Goal: Task Accomplishment & Management: Manage account settings

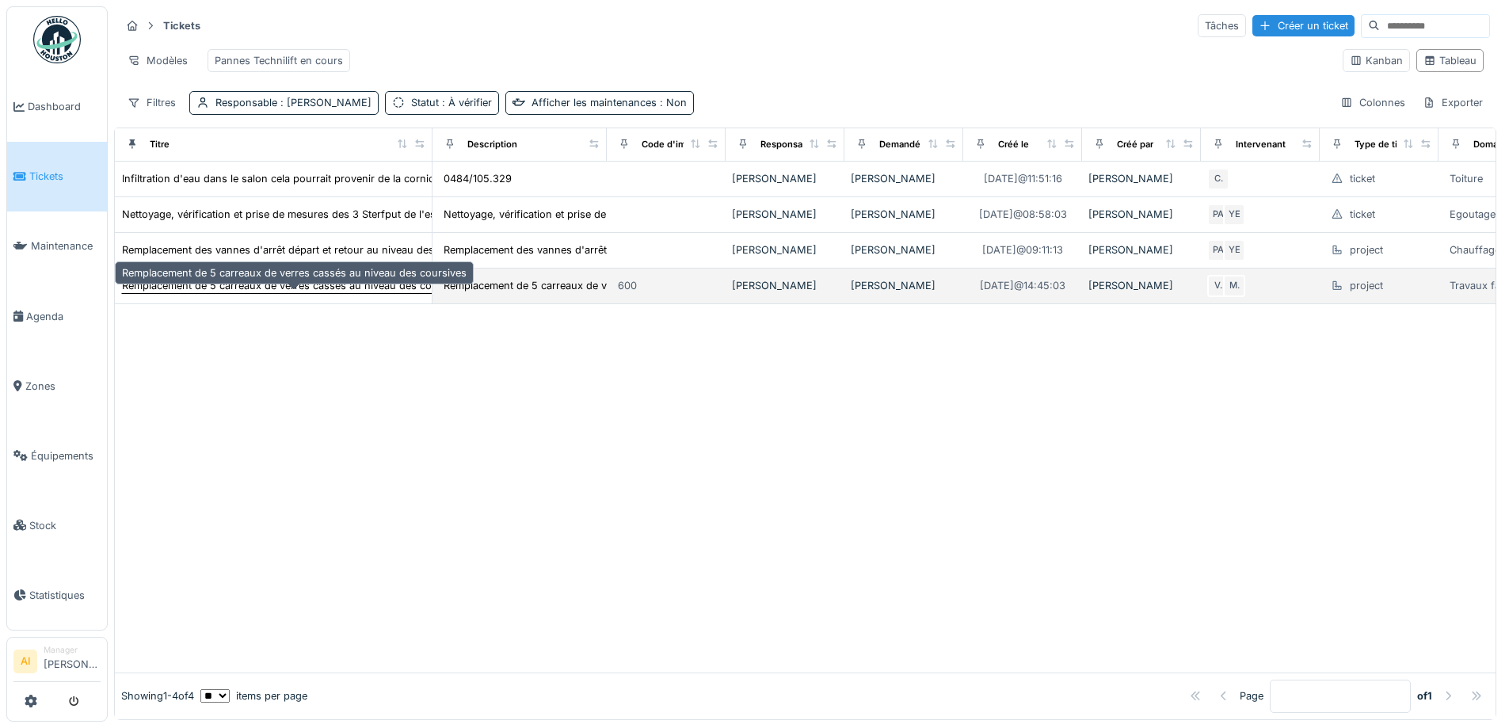
click at [190, 293] on div "Remplacement de 5 carreaux de verres cassés au niveau des coursives" at bounding box center [294, 285] width 345 height 15
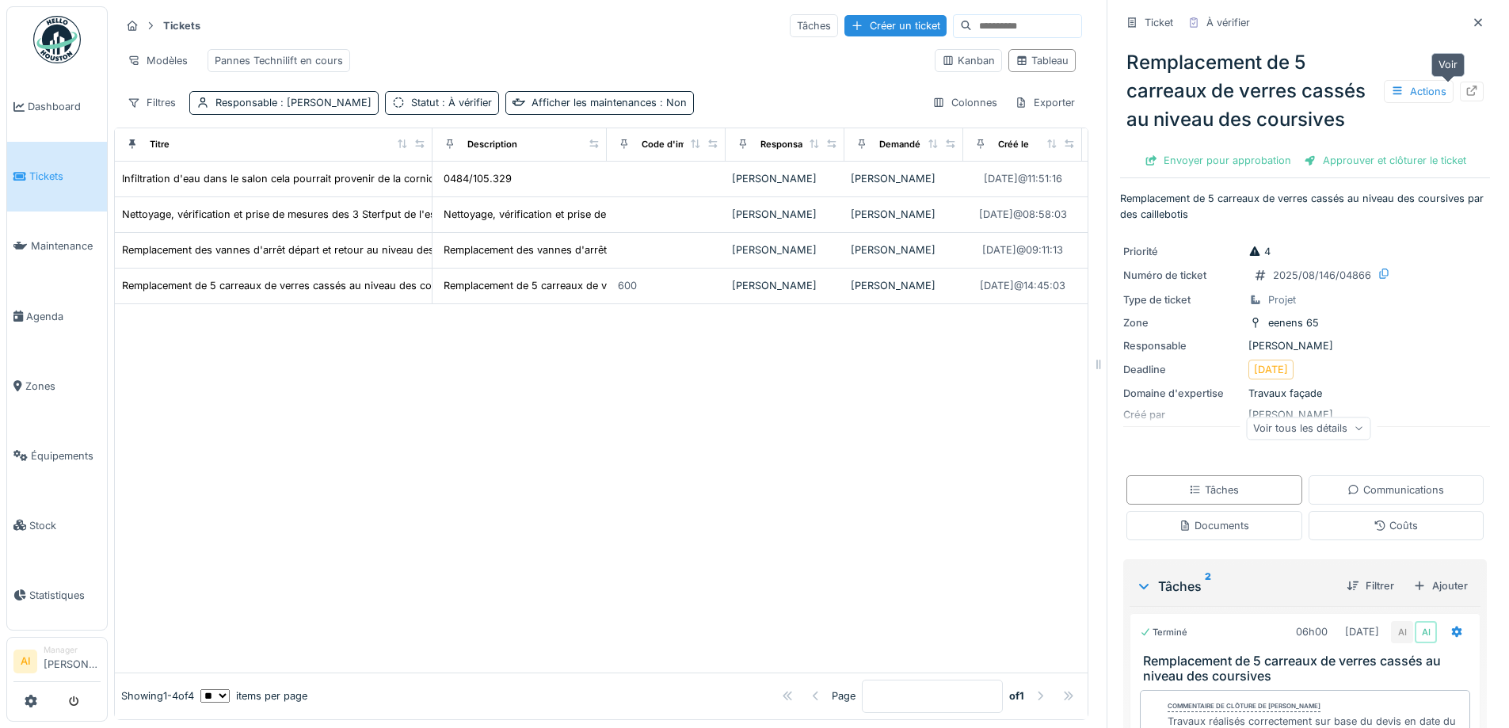
click at [1460, 93] on div at bounding box center [1472, 92] width 24 height 20
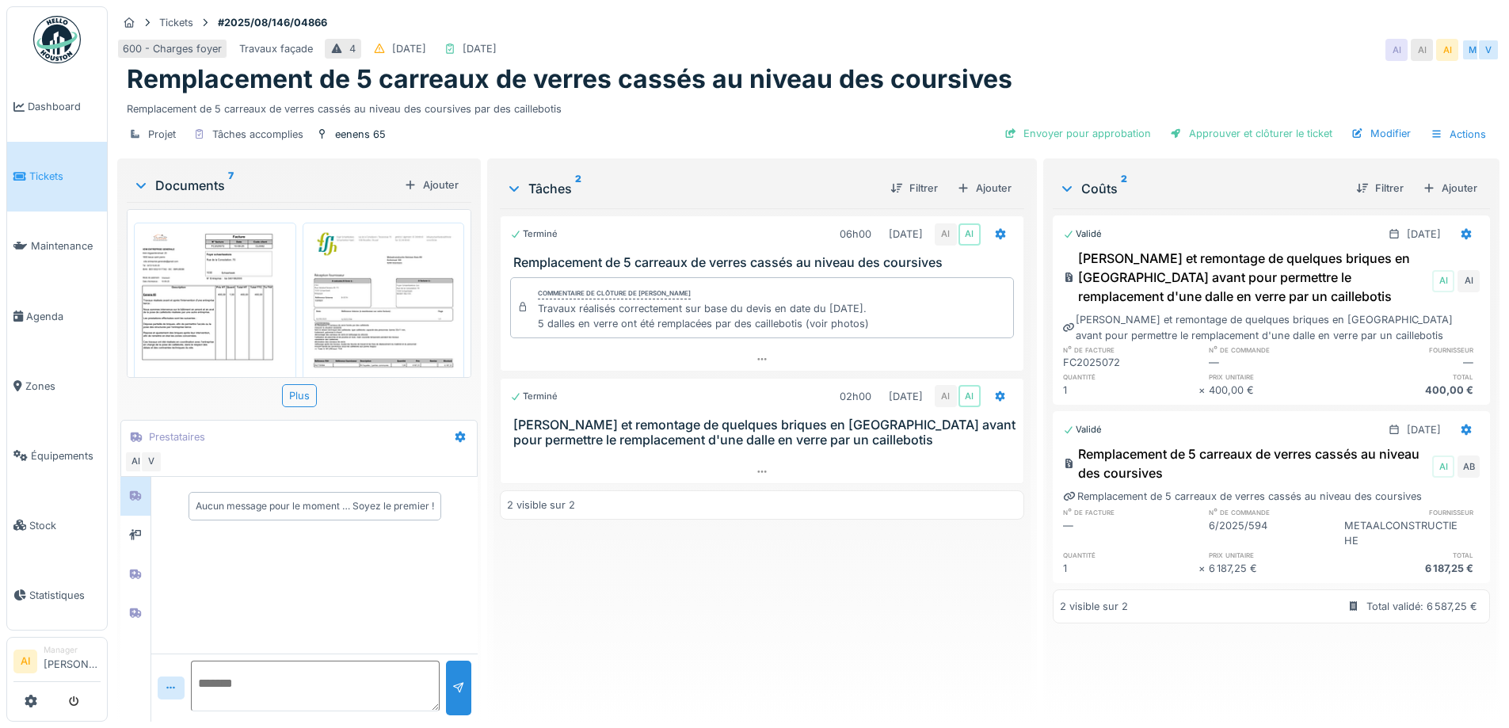
click at [219, 277] on img at bounding box center [215, 327] width 154 height 200
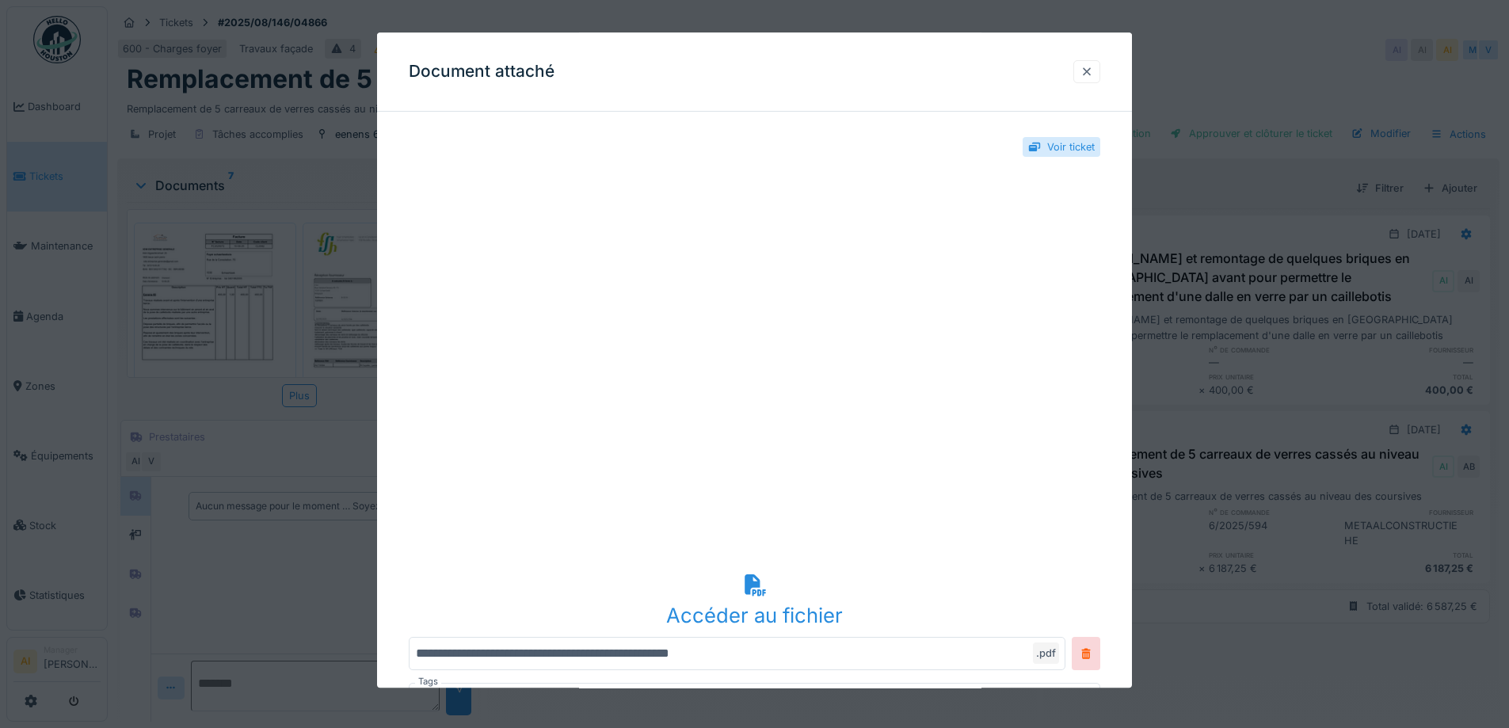
click at [1093, 76] on div at bounding box center [1087, 71] width 13 height 15
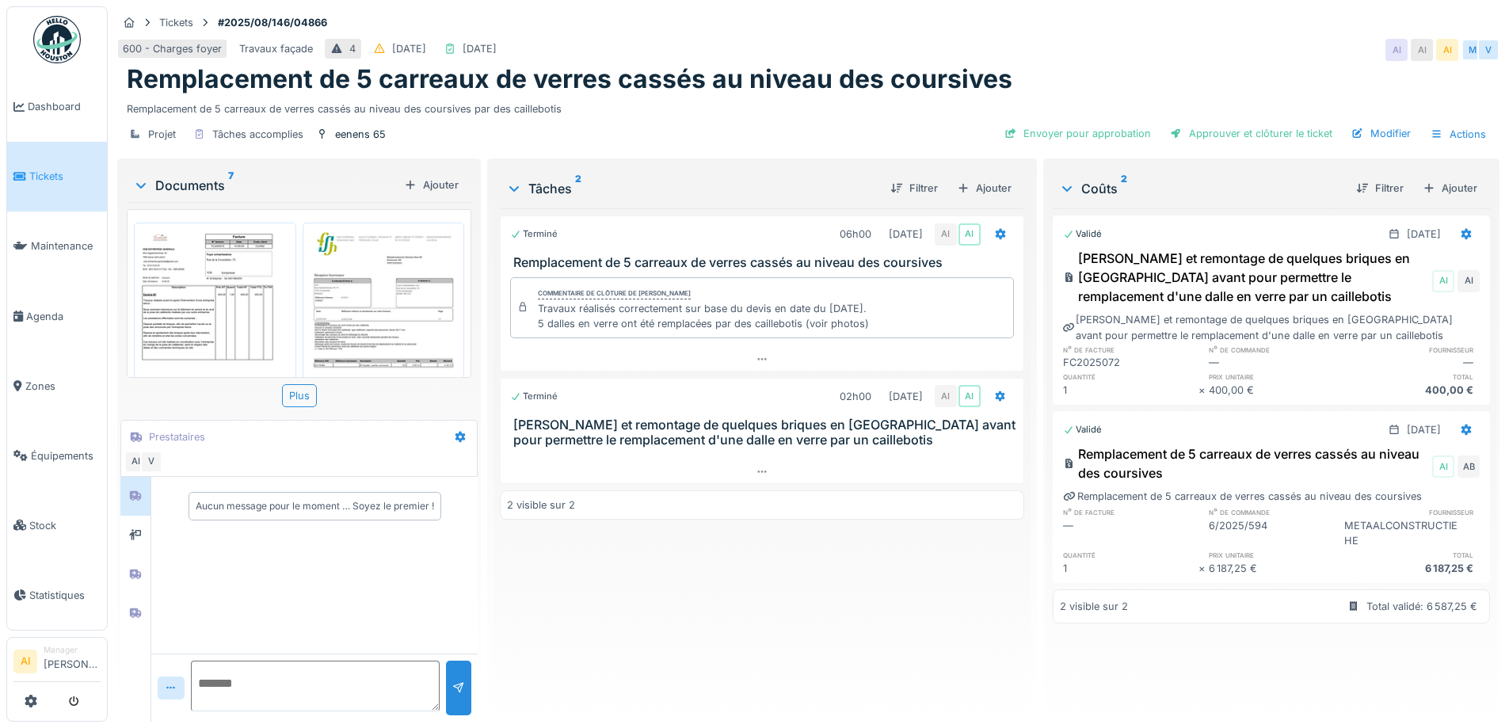
click at [386, 265] on img at bounding box center [384, 336] width 154 height 218
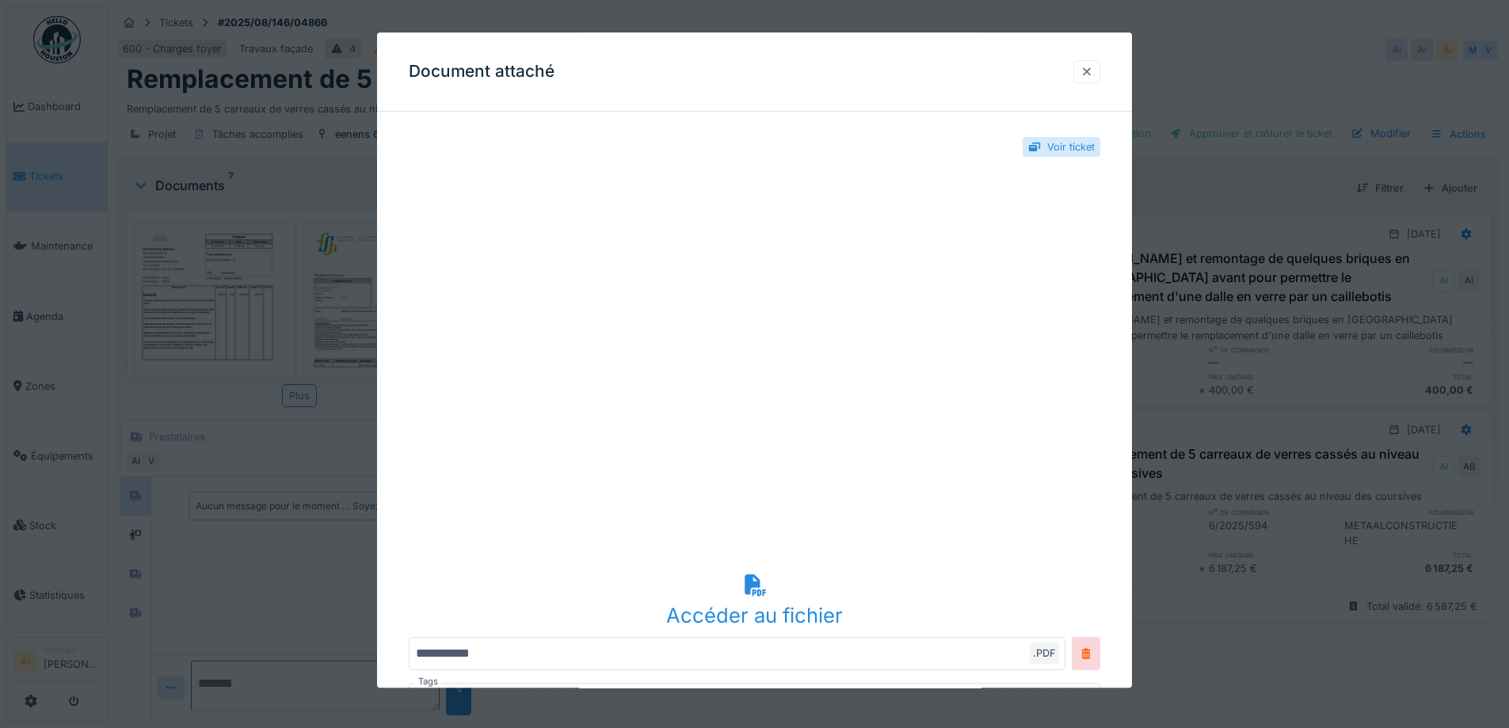
click at [1093, 71] on div at bounding box center [1087, 71] width 13 height 15
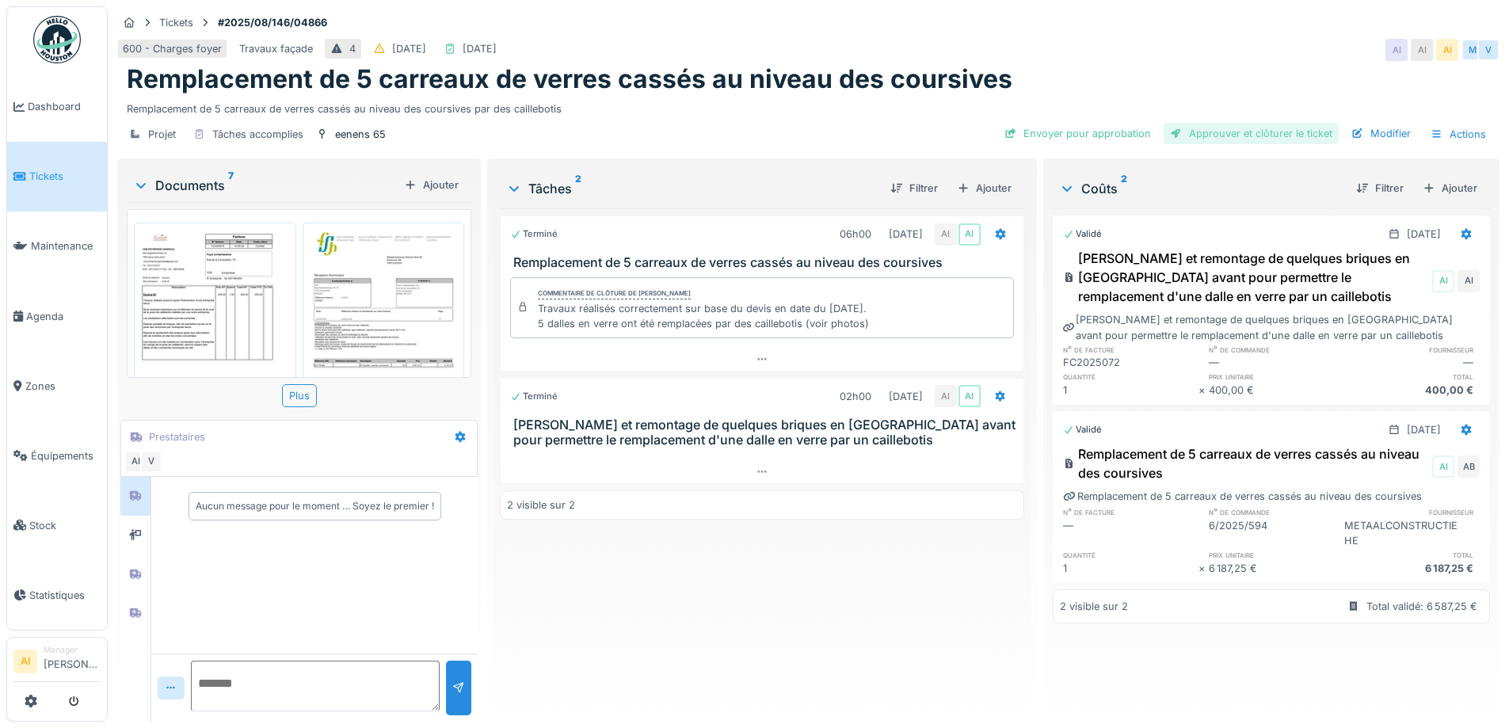
click at [1218, 135] on div "Approuver et clôturer le ticket" at bounding box center [1251, 133] width 175 height 21
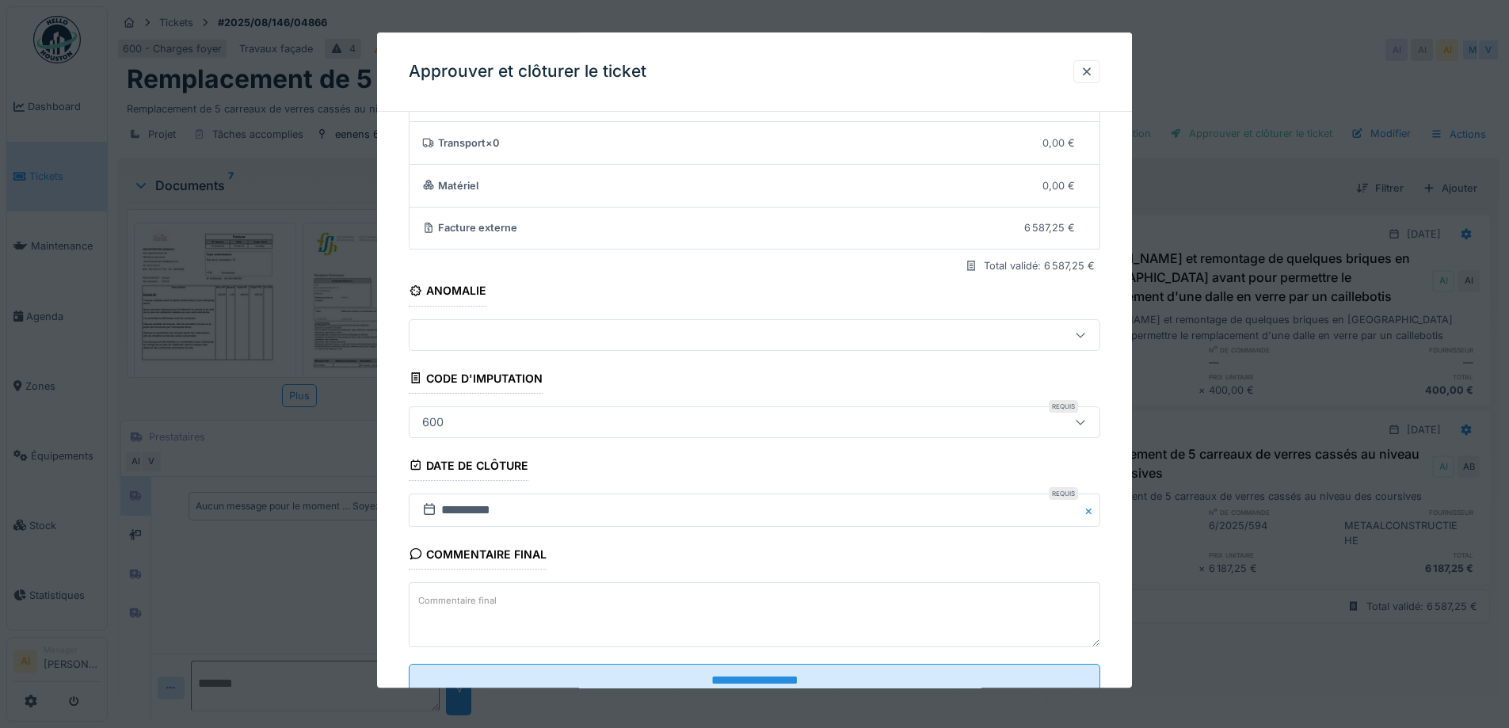
scroll to position [136, 0]
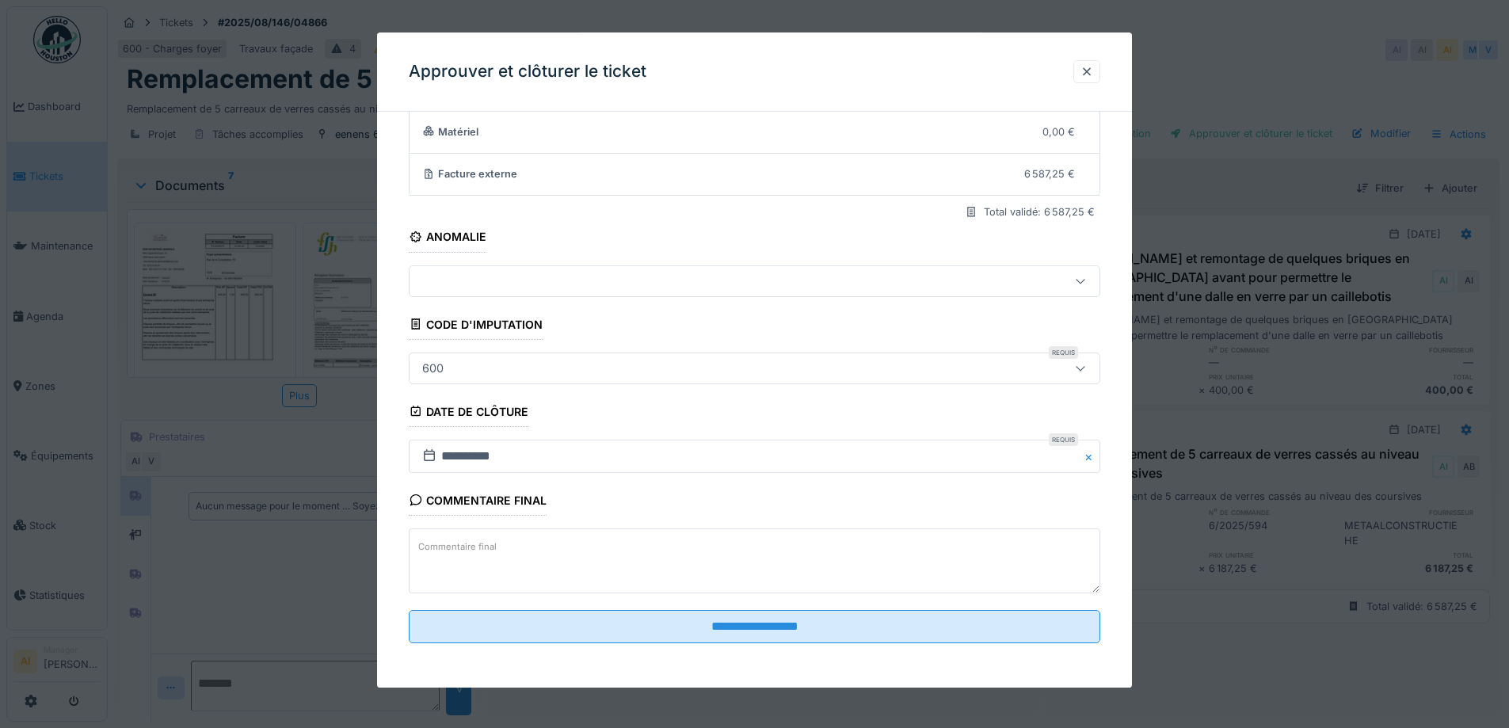
click at [680, 650] on fieldset "**********" at bounding box center [755, 322] width 692 height 668
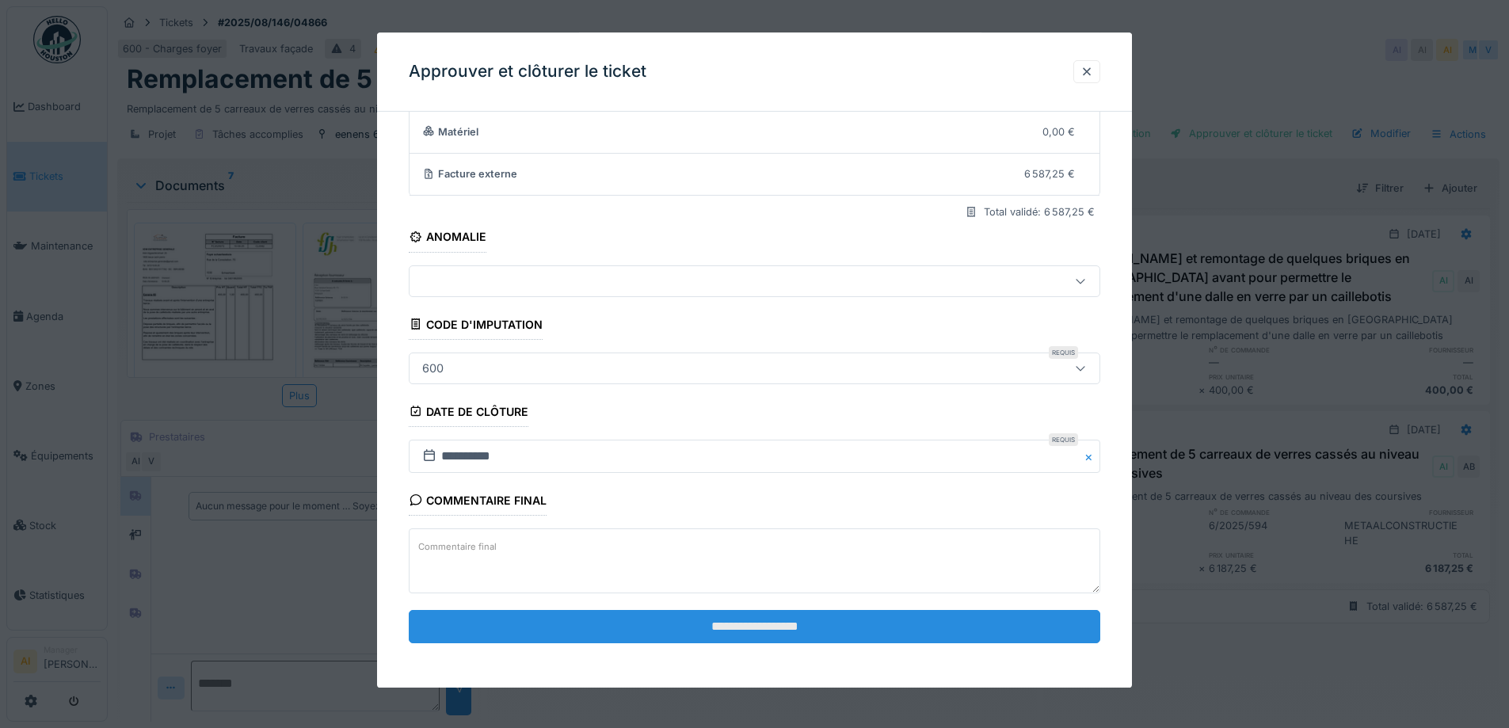
click at [685, 634] on input "**********" at bounding box center [755, 626] width 692 height 33
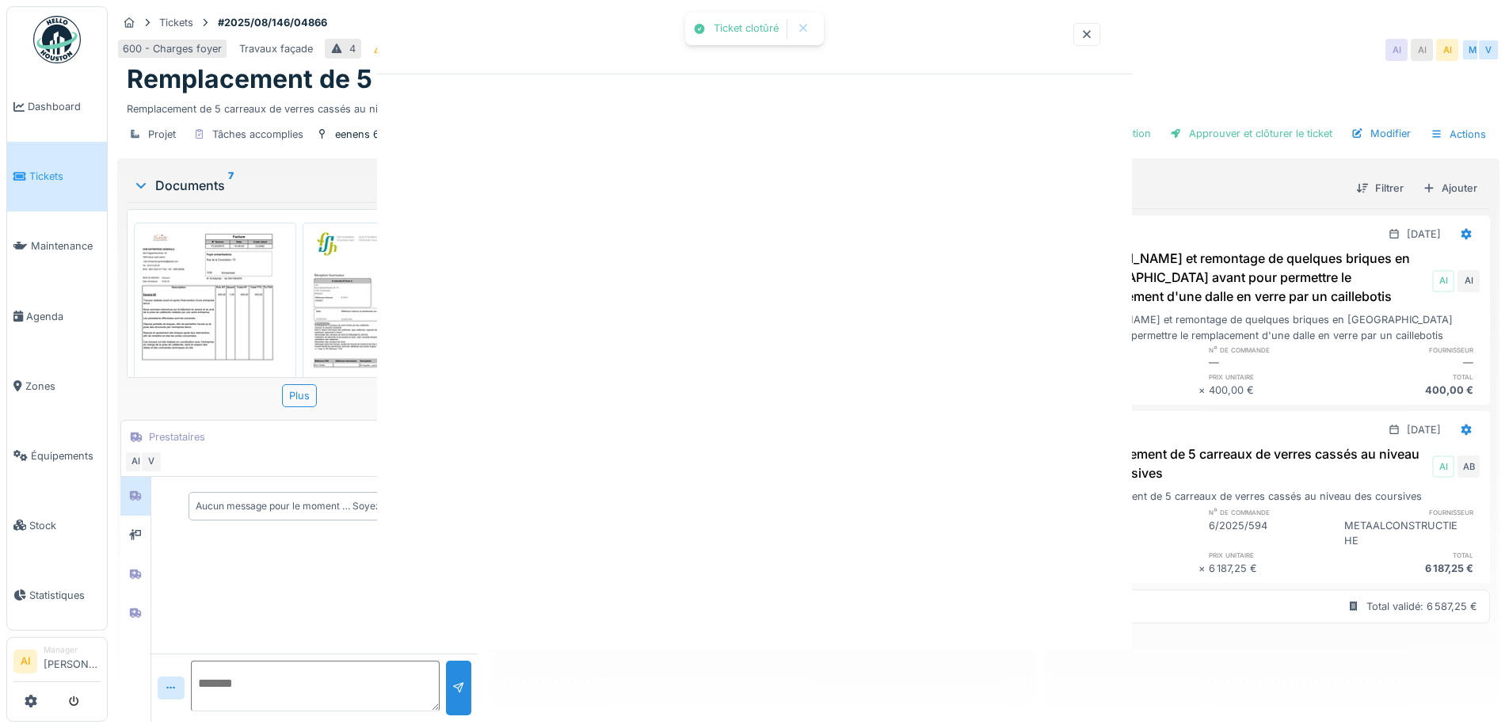
scroll to position [0, 0]
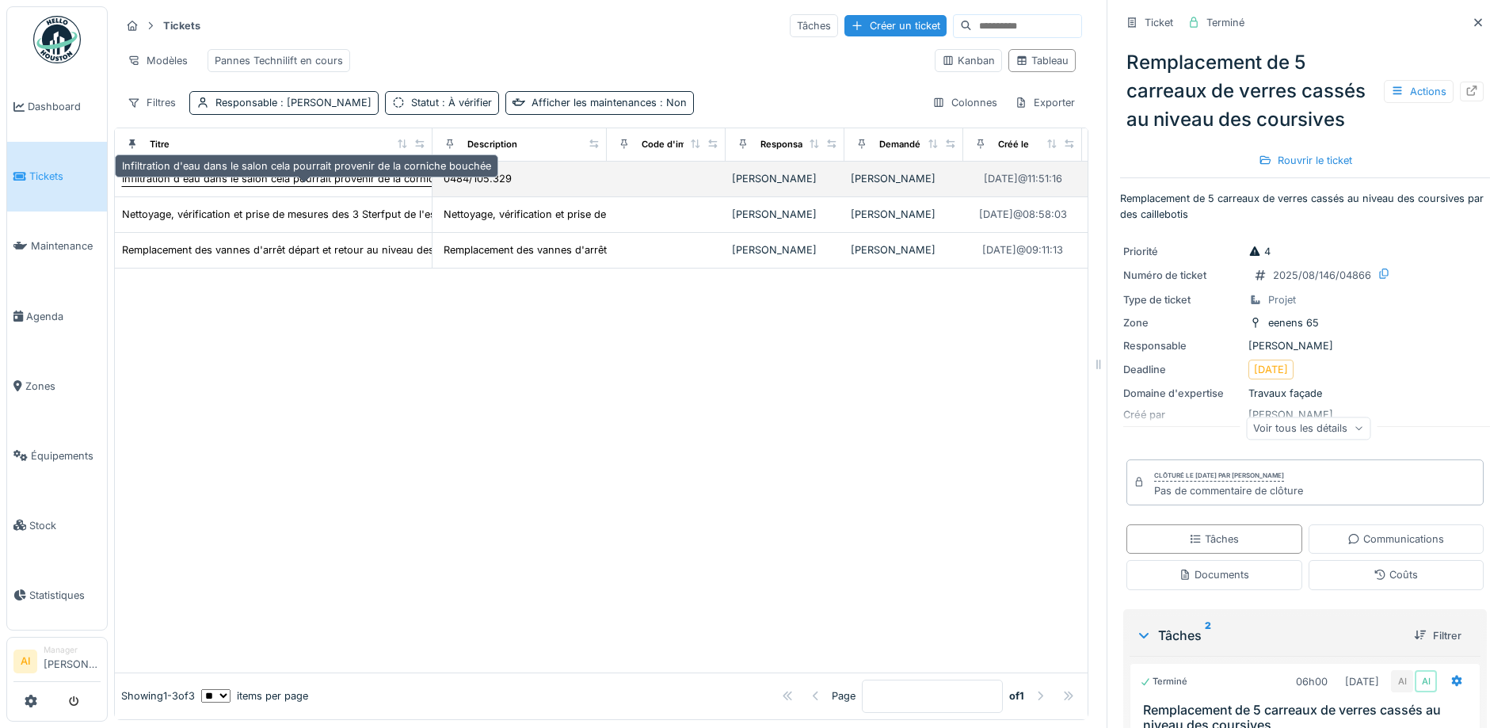
click at [209, 186] on div "Infiltration d'eau dans le salon cela pourrait provenir de la corniche bouchée" at bounding box center [306, 178] width 369 height 15
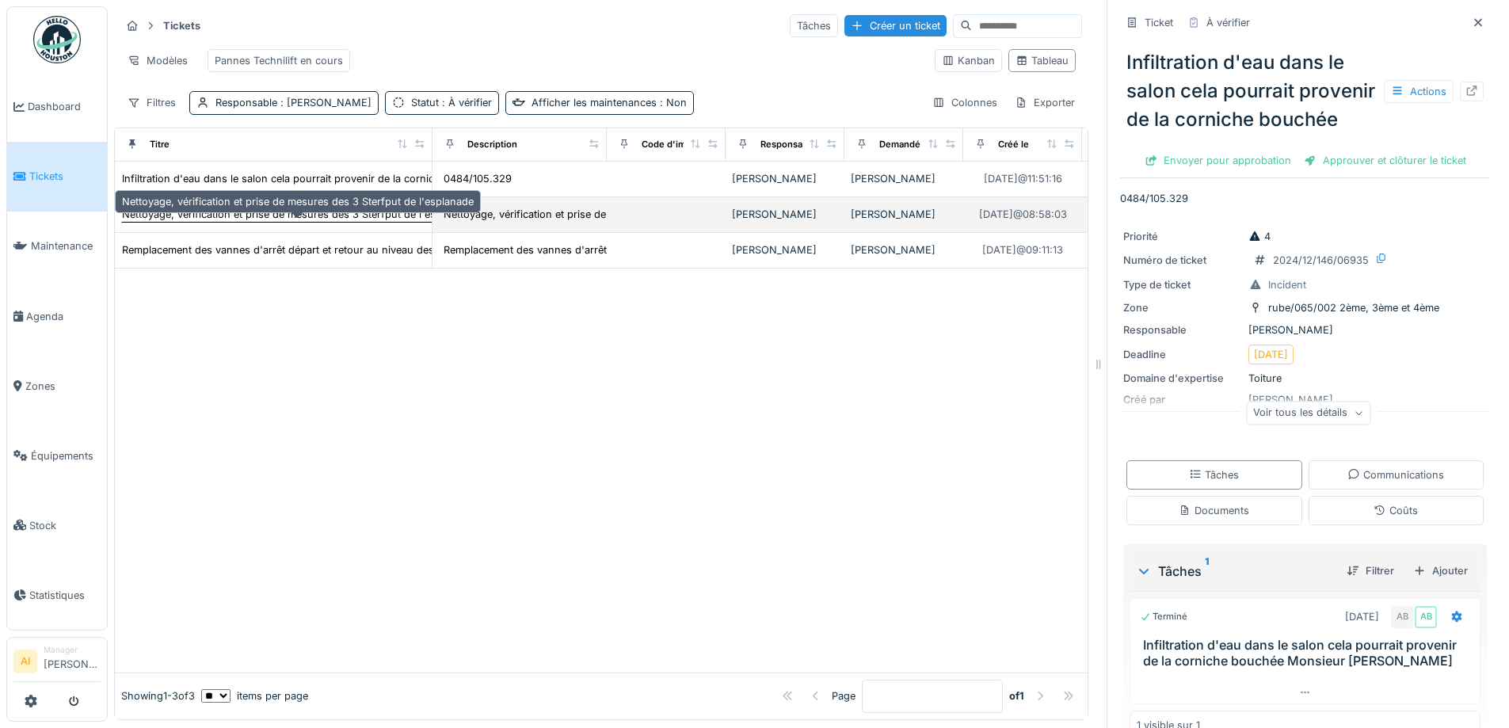
click at [198, 221] on div "Nettoyage, vérification et prise de mesures des 3 Sterfput de l'esplanade" at bounding box center [298, 214] width 352 height 15
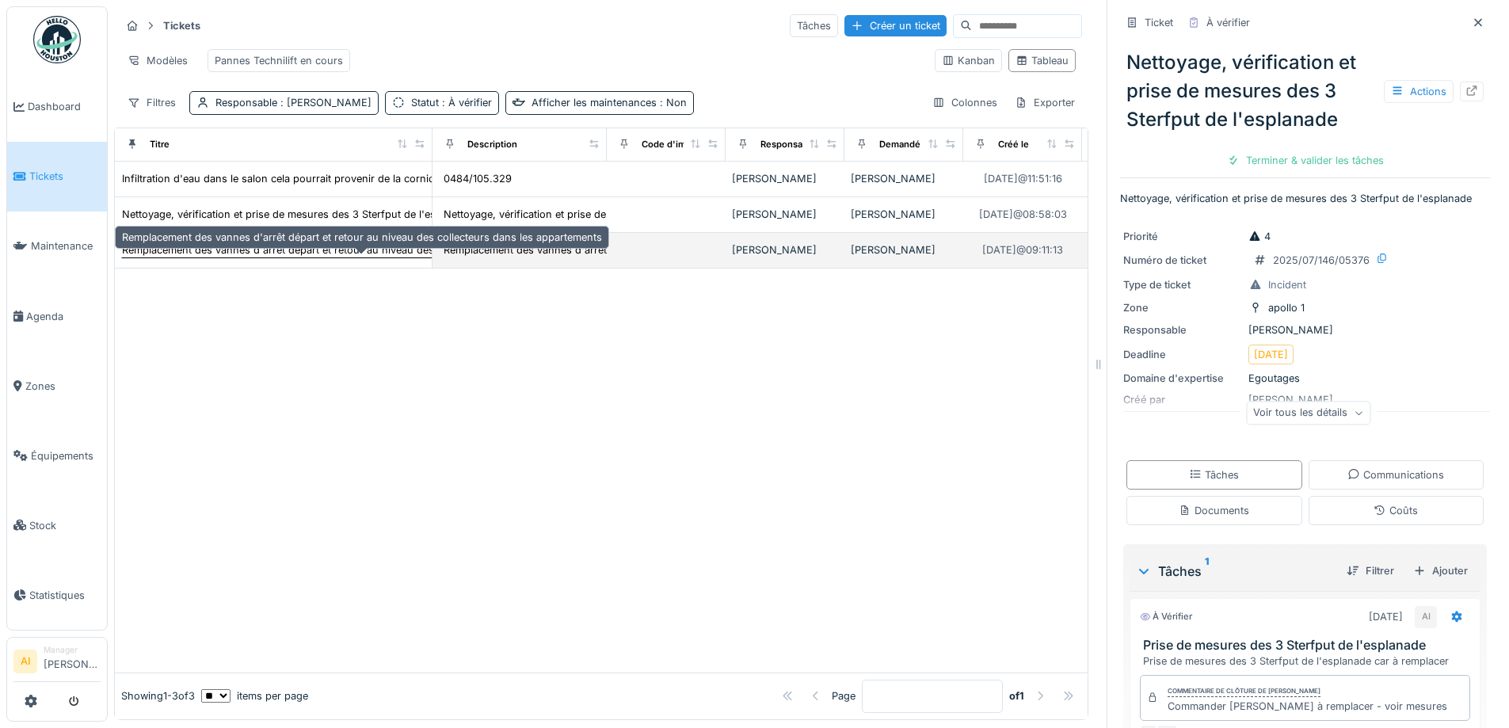
click at [185, 257] on div "Remplacement des vannes d'arrêt départ et retour au niveau des collecteurs dans…" at bounding box center [362, 249] width 480 height 15
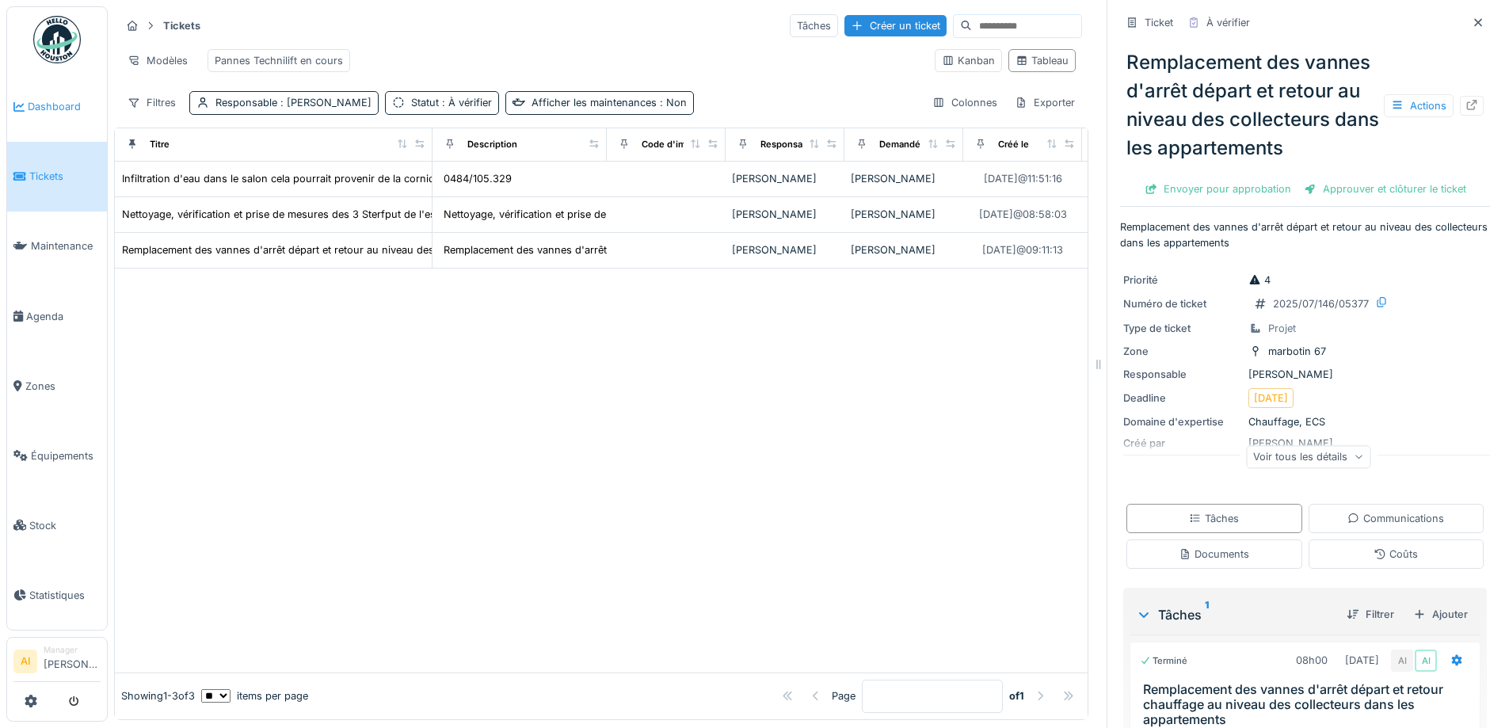
click at [47, 101] on span "Dashboard" at bounding box center [64, 106] width 73 height 15
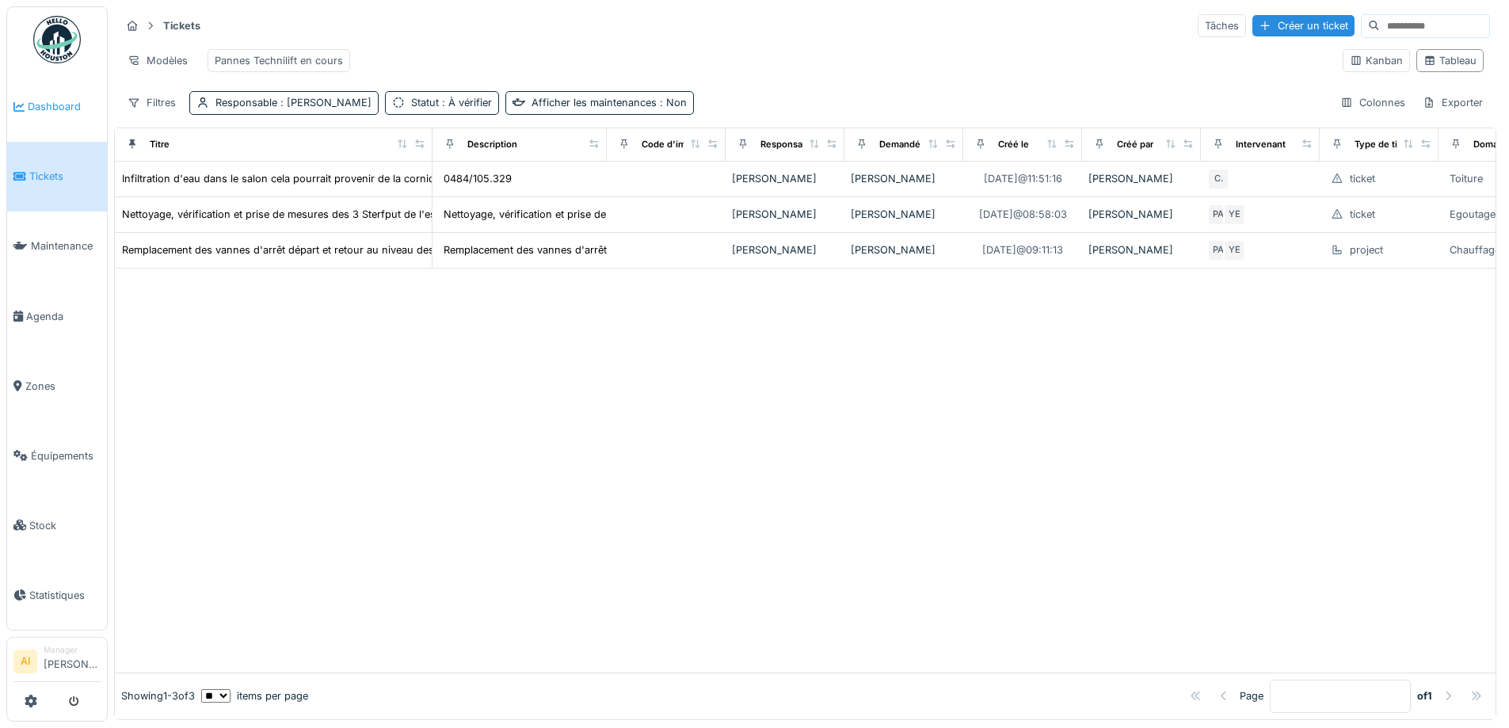
click at [38, 112] on span "Dashboard" at bounding box center [64, 106] width 73 height 15
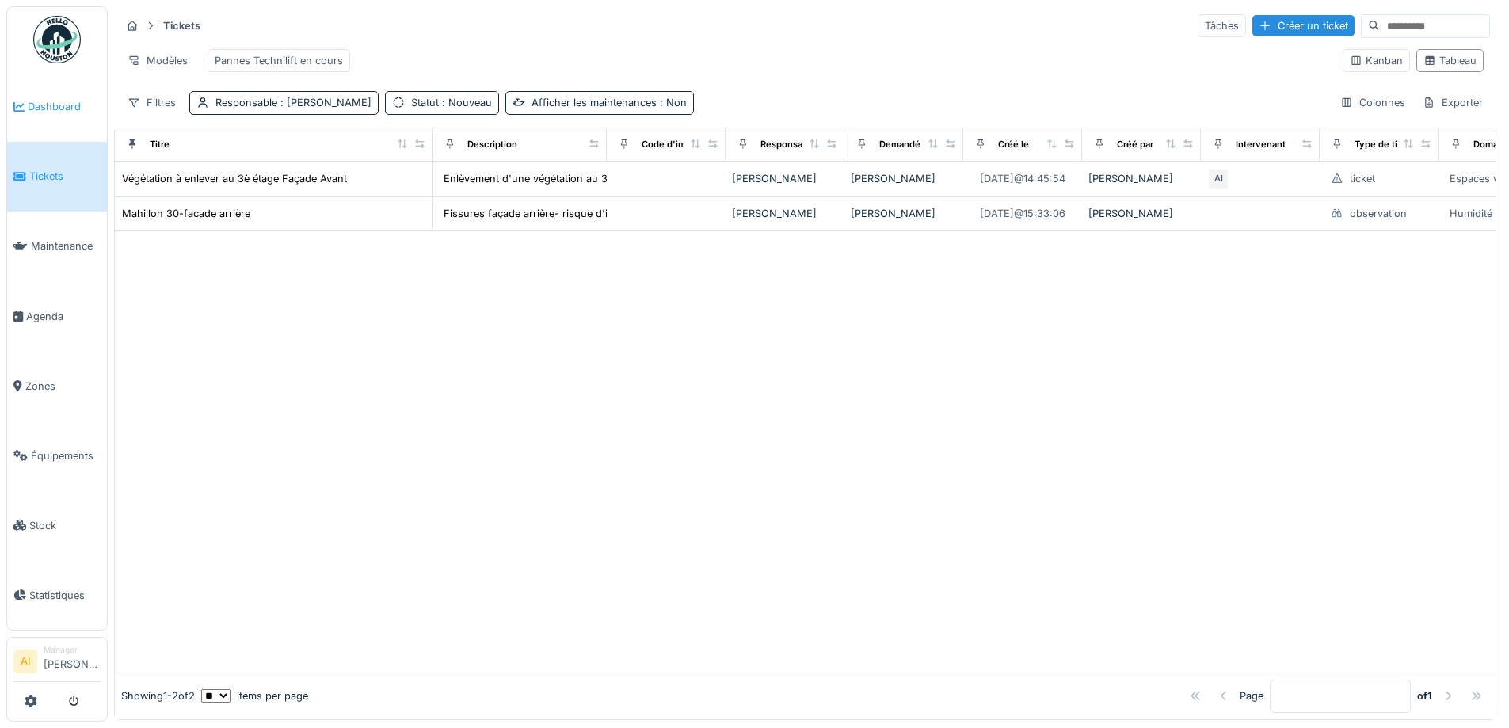
click at [65, 99] on span "Dashboard" at bounding box center [64, 106] width 73 height 15
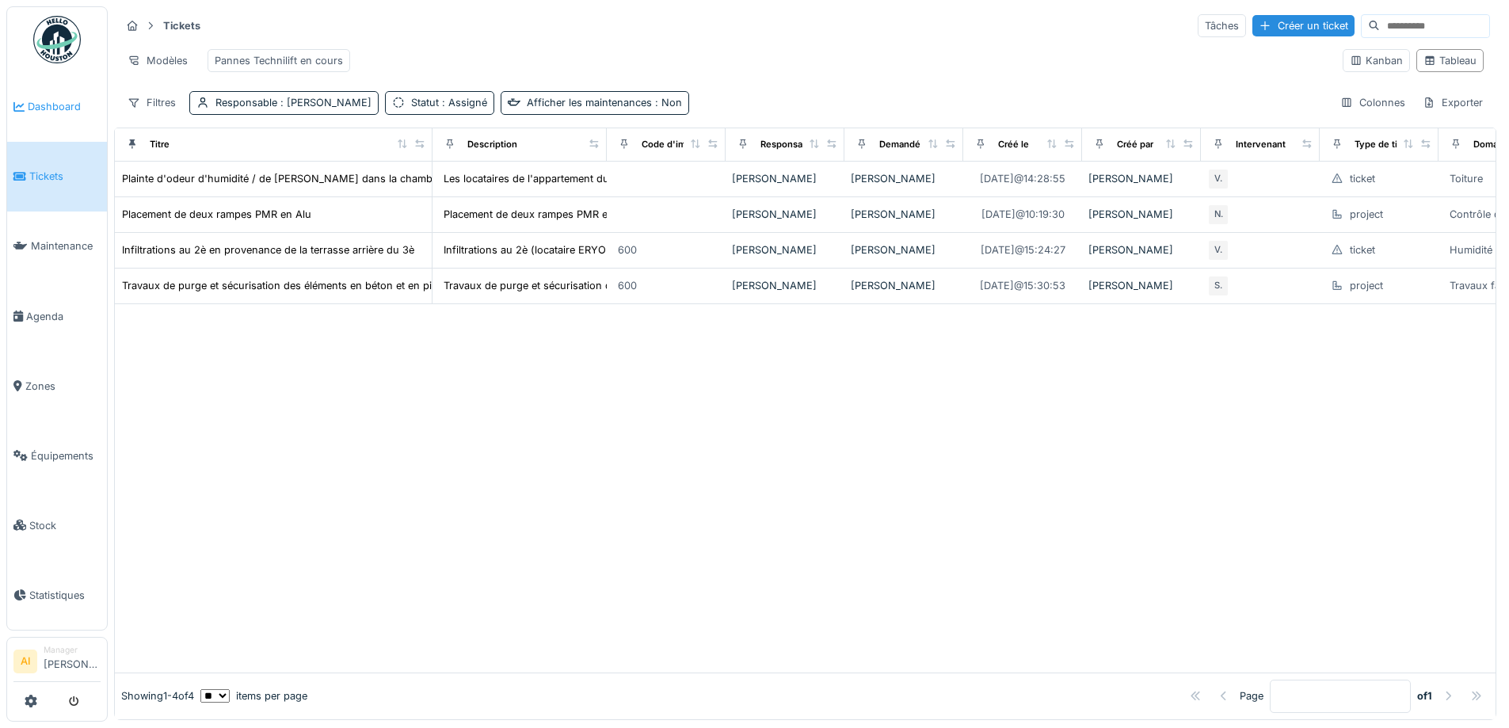
click at [55, 110] on span "Dashboard" at bounding box center [64, 106] width 73 height 15
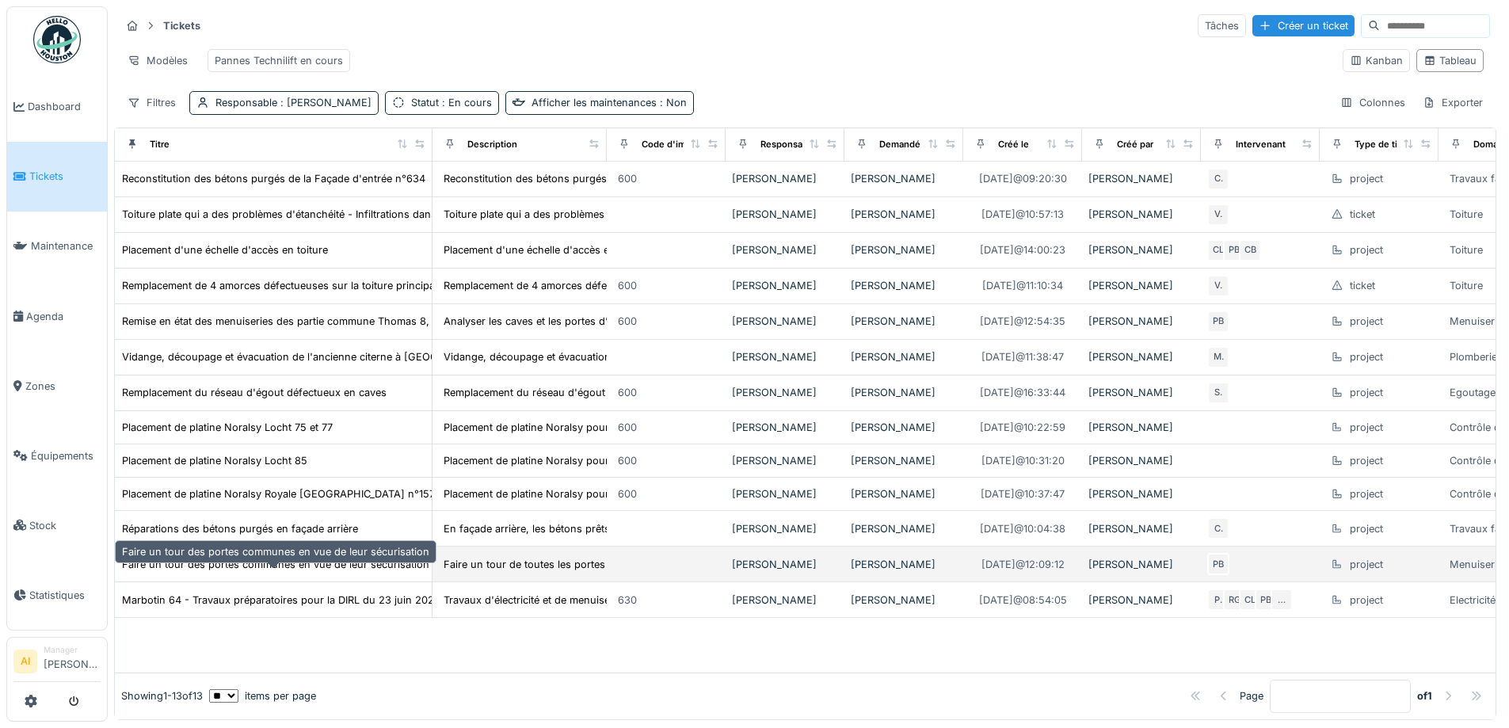
scroll to position [10, 0]
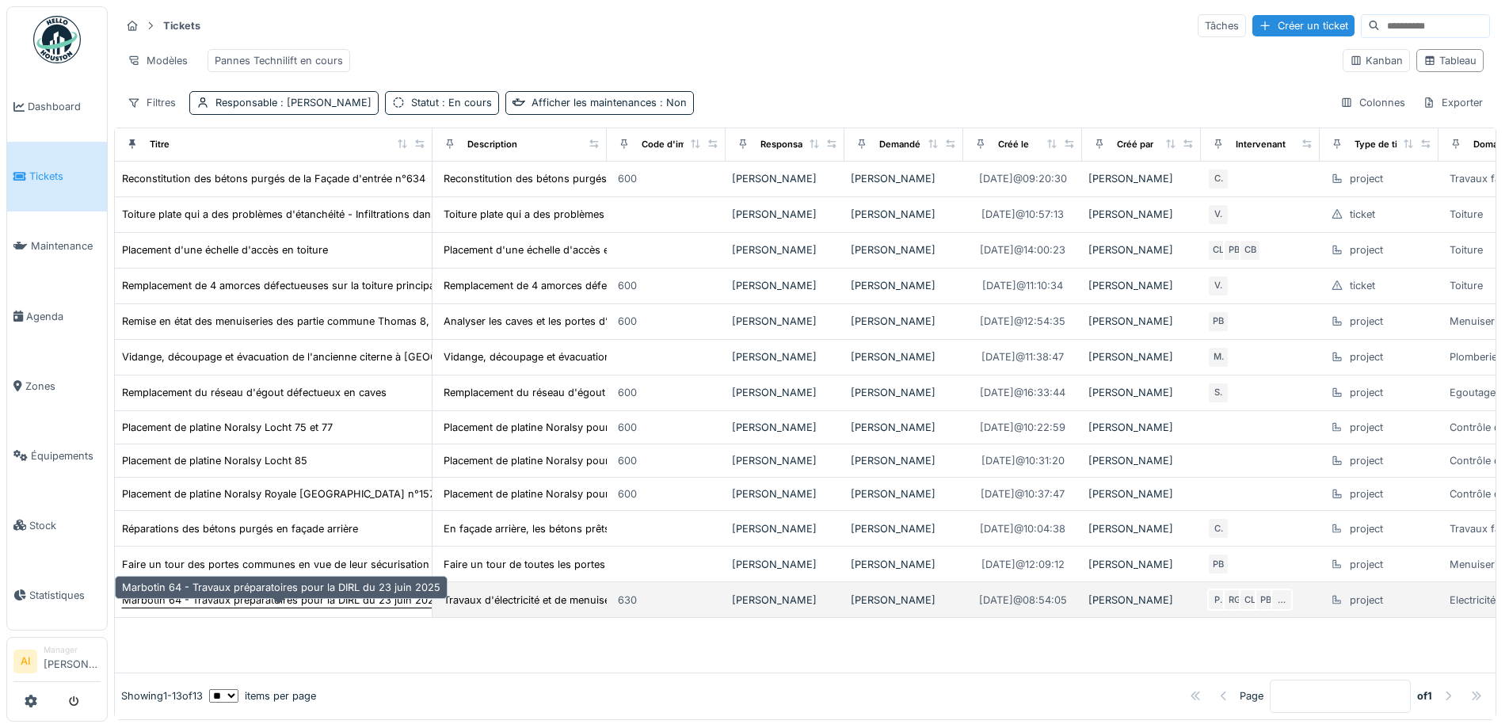
click at [252, 597] on div "Marbotin 64 - Travaux préparatoires pour la DIRL du 23 juin 2025" at bounding box center [281, 600] width 318 height 15
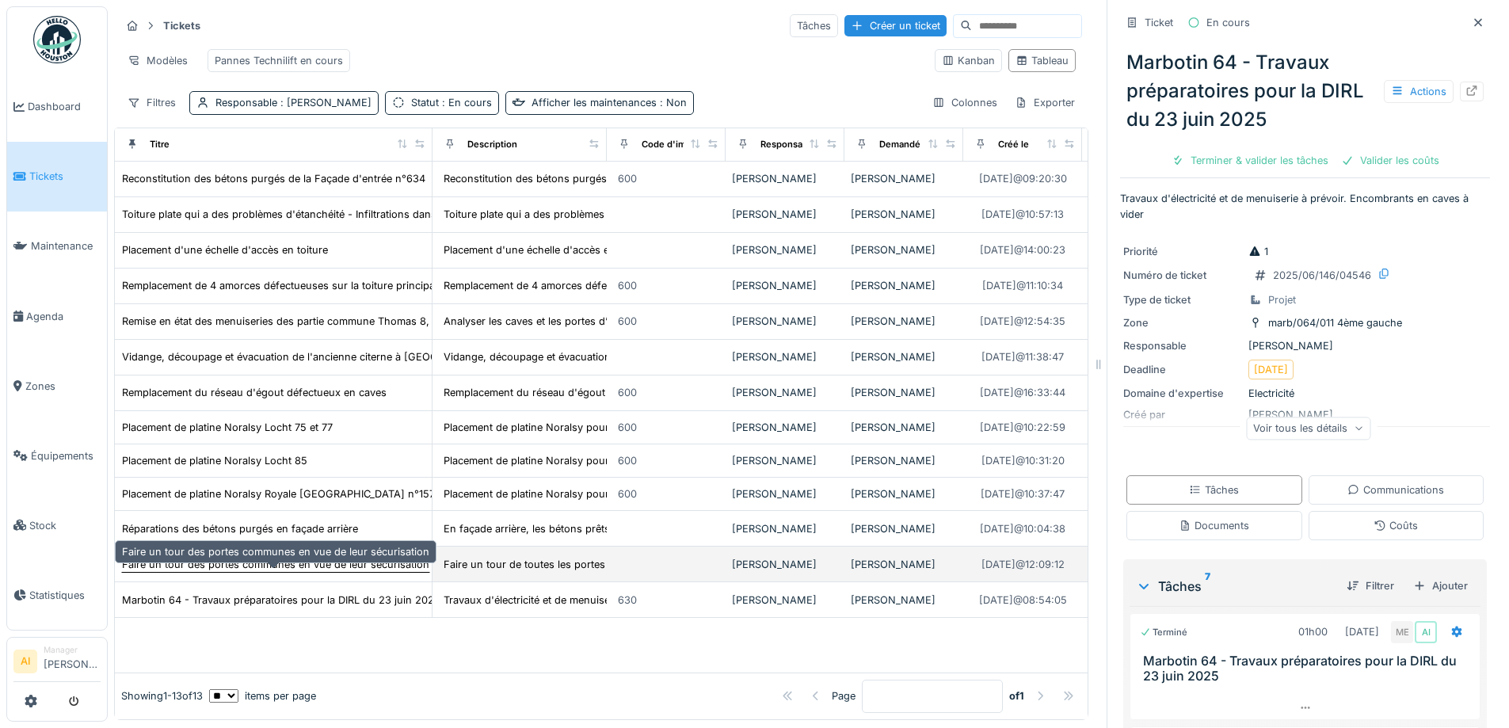
click at [244, 565] on div "Faire un tour des portes communes en vue de leur sécurisation" at bounding box center [275, 564] width 307 height 15
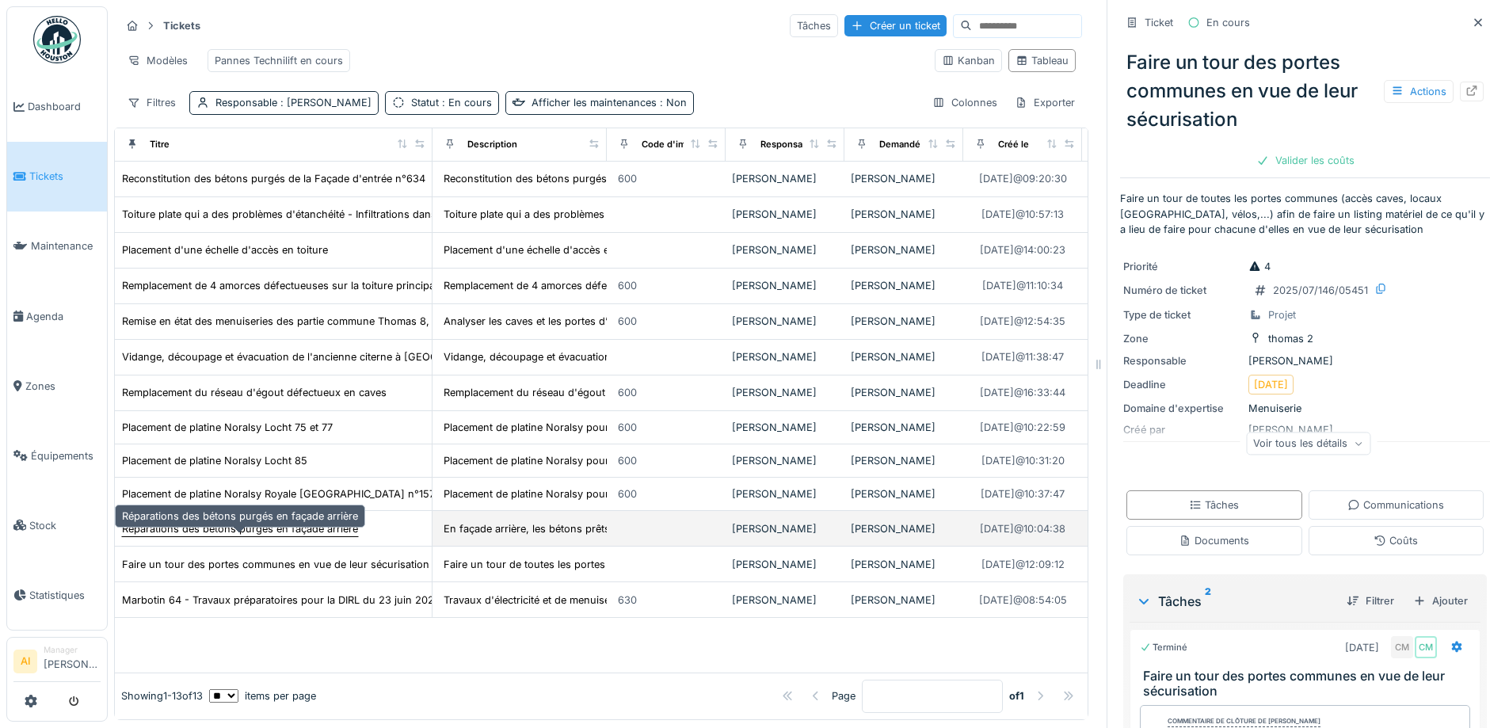
click at [217, 521] on div "Réparations des bétons purgés en façade arrière" at bounding box center [240, 529] width 238 height 17
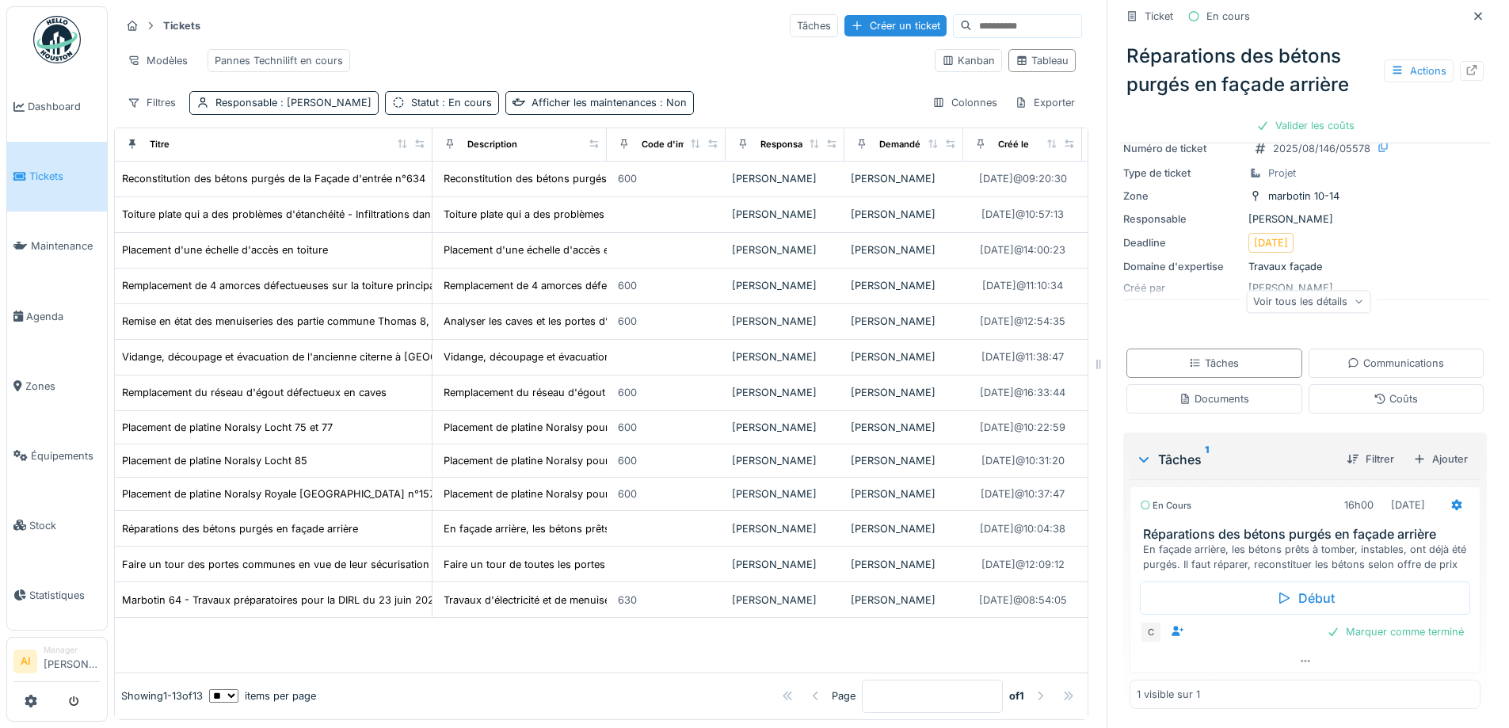
scroll to position [12, 0]
click at [1460, 61] on div at bounding box center [1472, 71] width 24 height 20
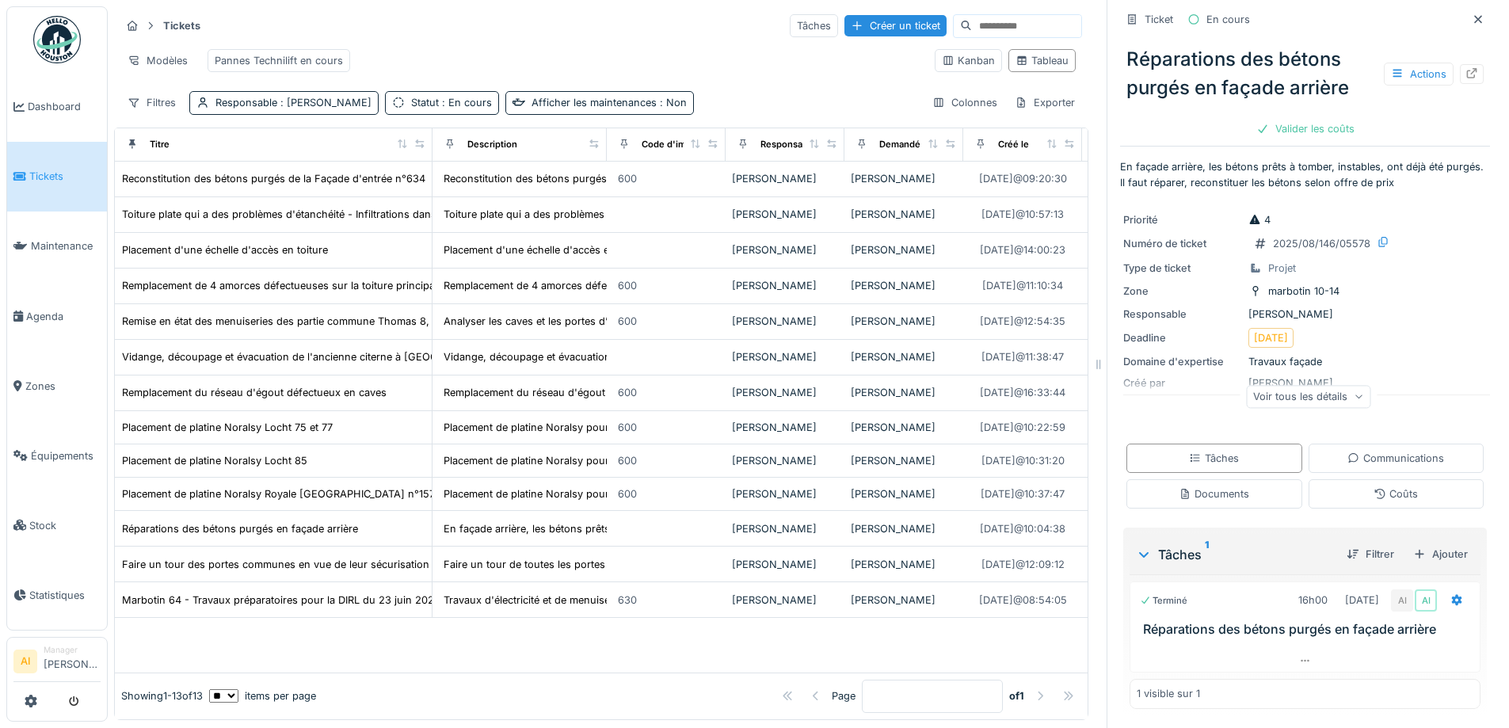
scroll to position [5, 0]
click at [50, 91] on link "Dashboard" at bounding box center [57, 107] width 100 height 70
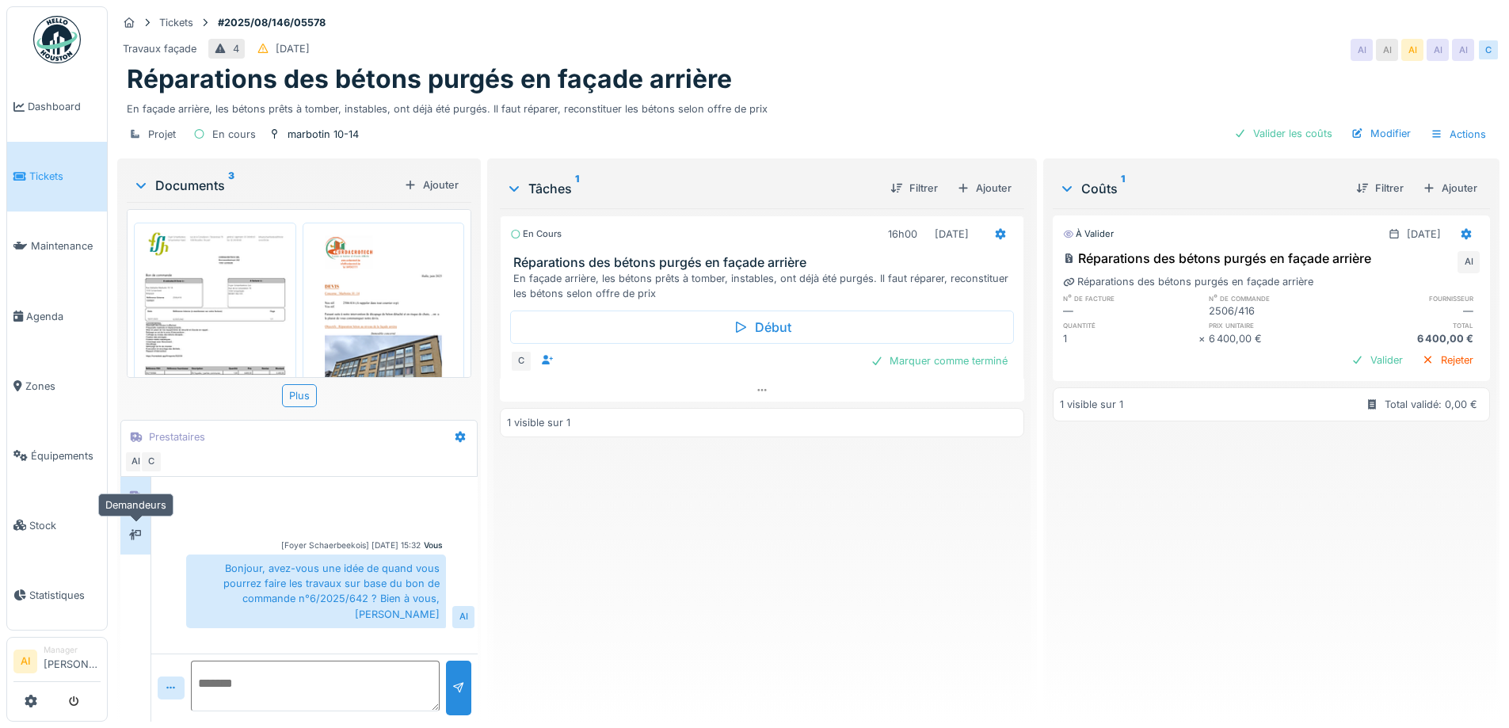
click at [133, 528] on div at bounding box center [135, 535] width 13 height 15
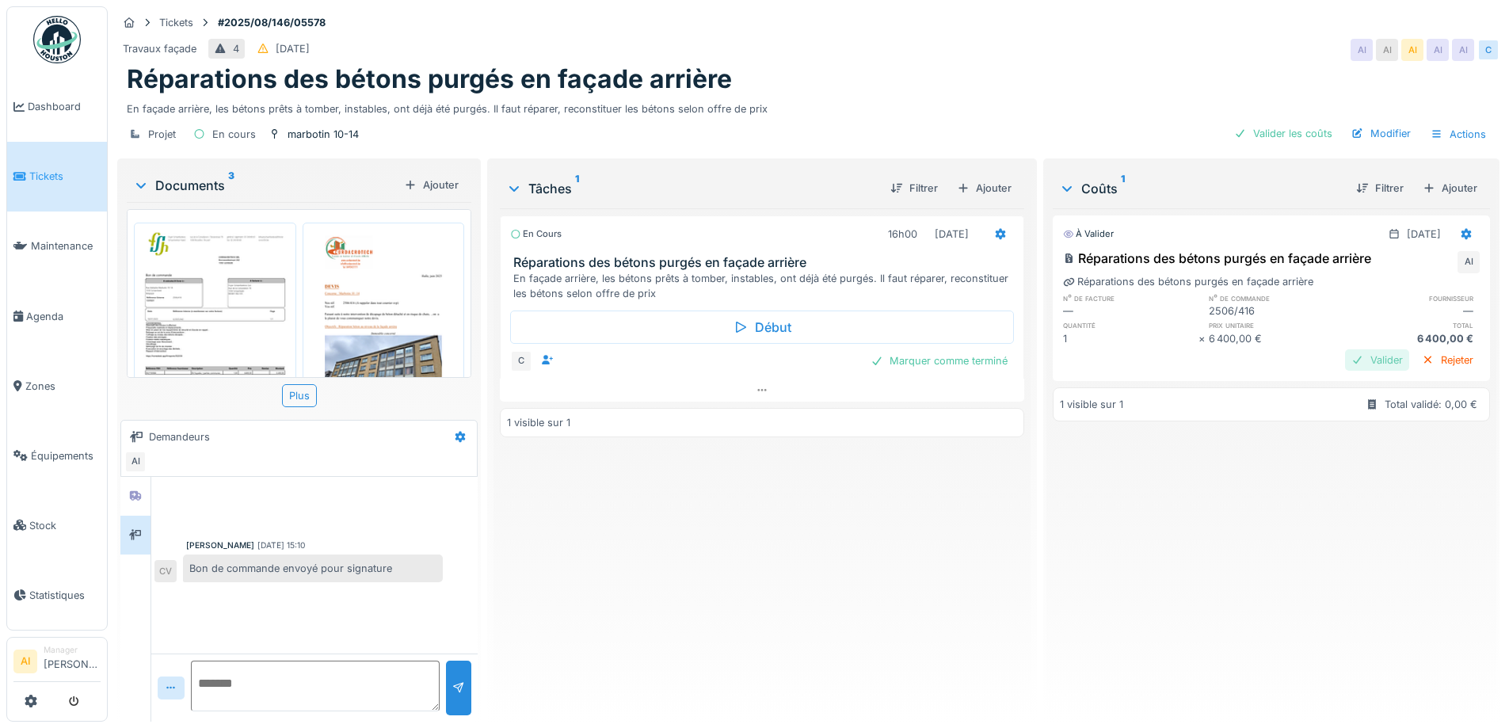
click at [1345, 364] on div "Valider" at bounding box center [1377, 359] width 64 height 21
click at [924, 357] on div "Marquer comme terminé" at bounding box center [939, 360] width 150 height 21
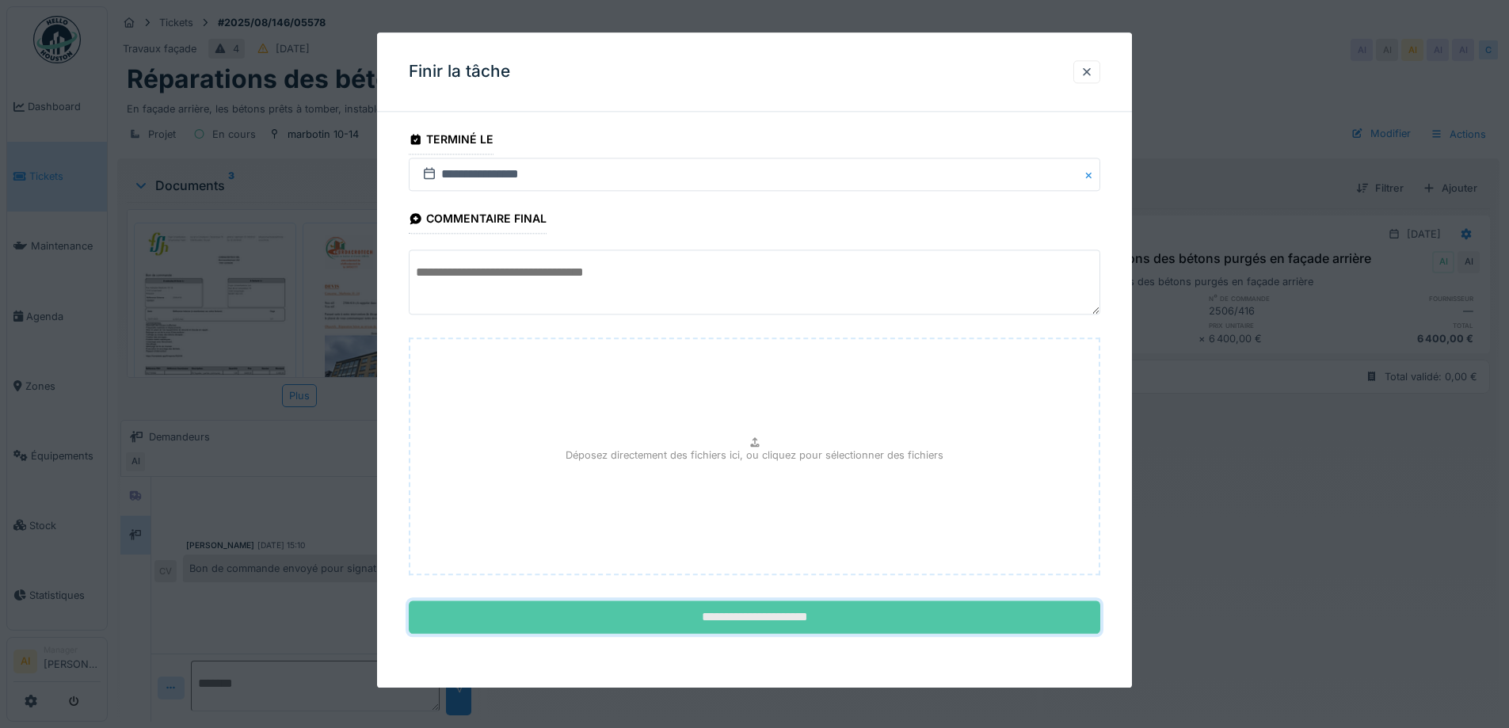
click at [748, 621] on input "**********" at bounding box center [755, 617] width 692 height 33
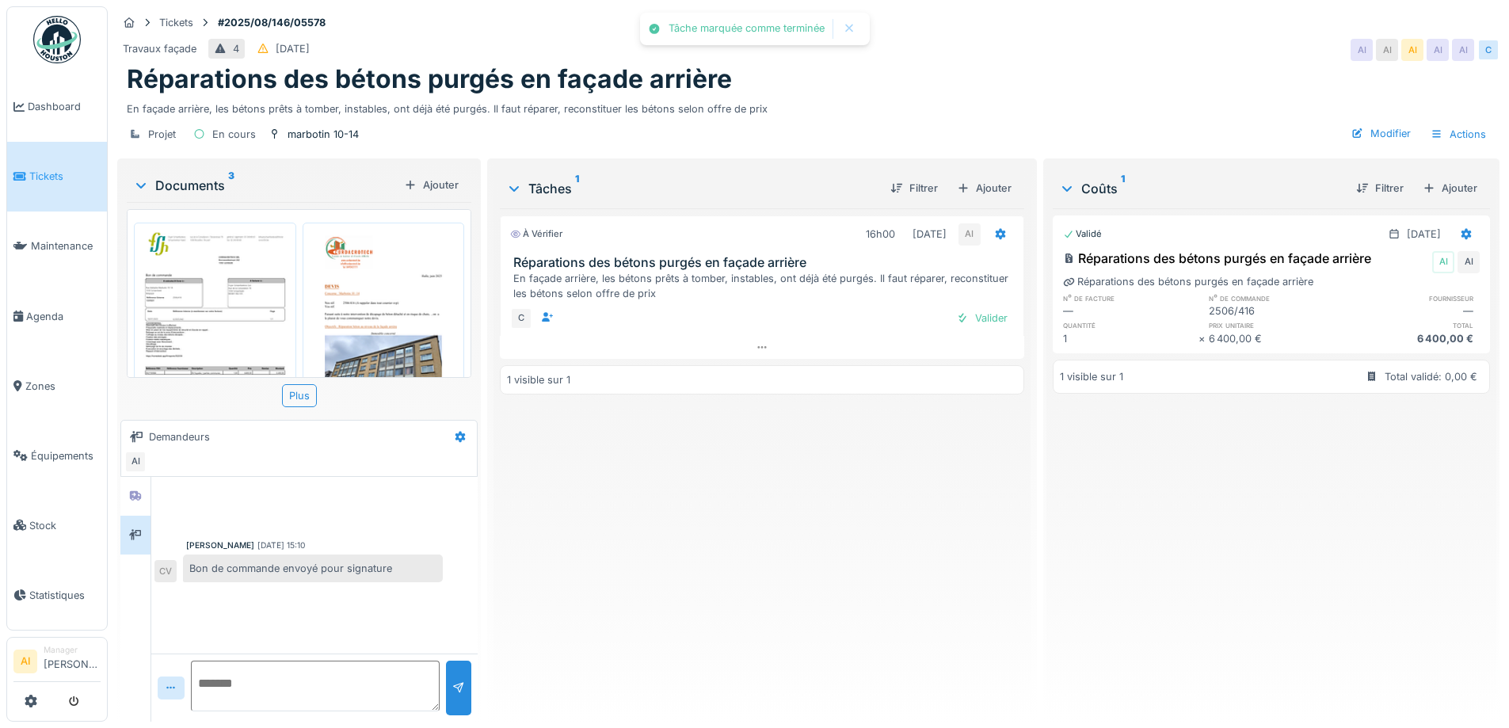
click at [246, 692] on textarea at bounding box center [315, 686] width 249 height 51
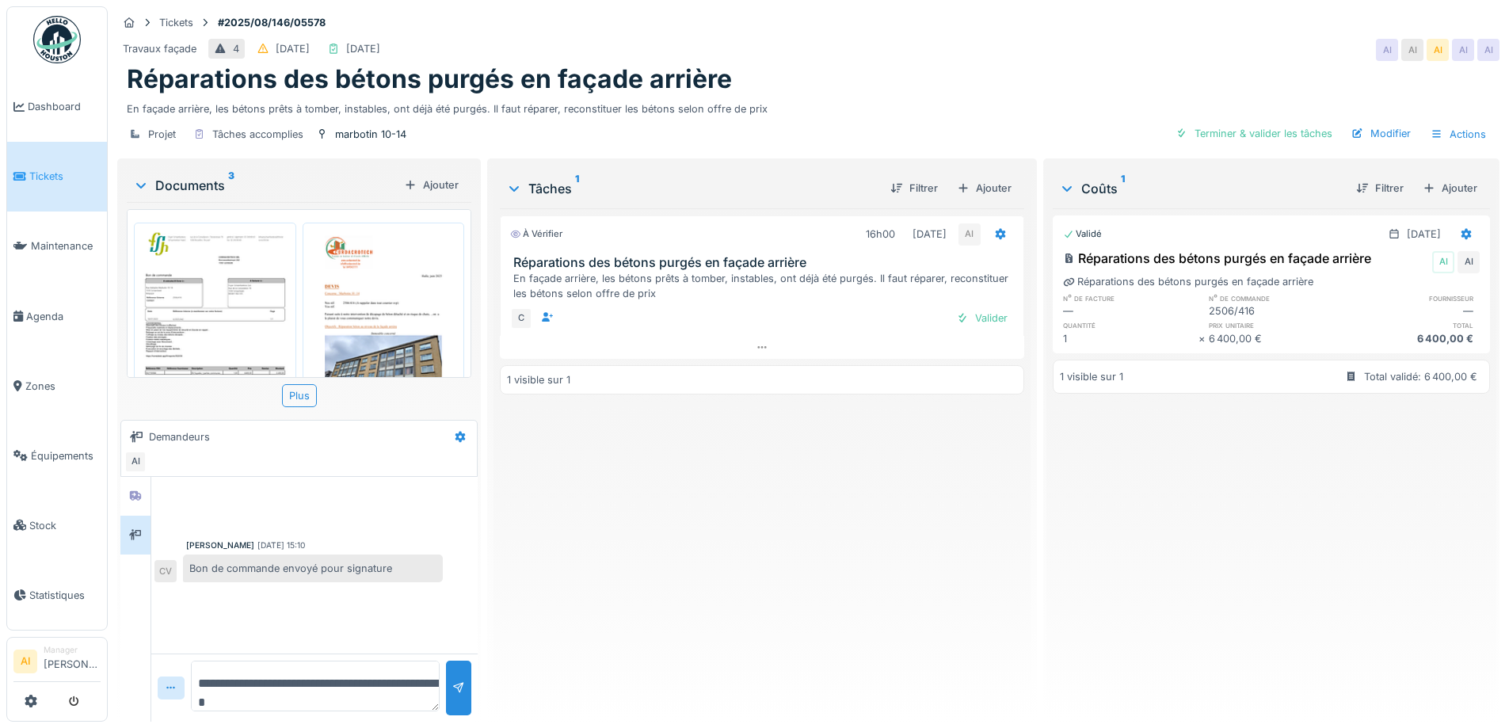
type textarea "**********"
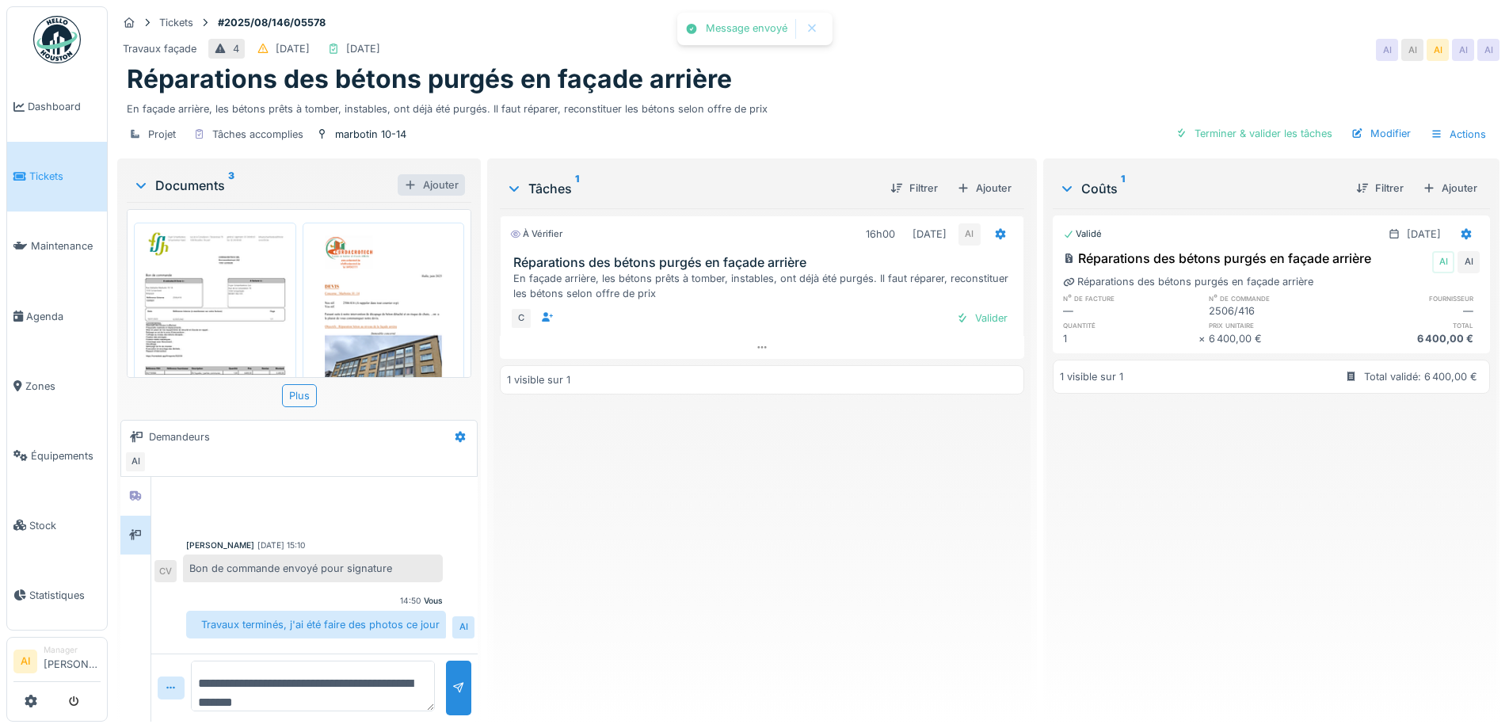
click at [433, 188] on div "Ajouter" at bounding box center [431, 184] width 67 height 21
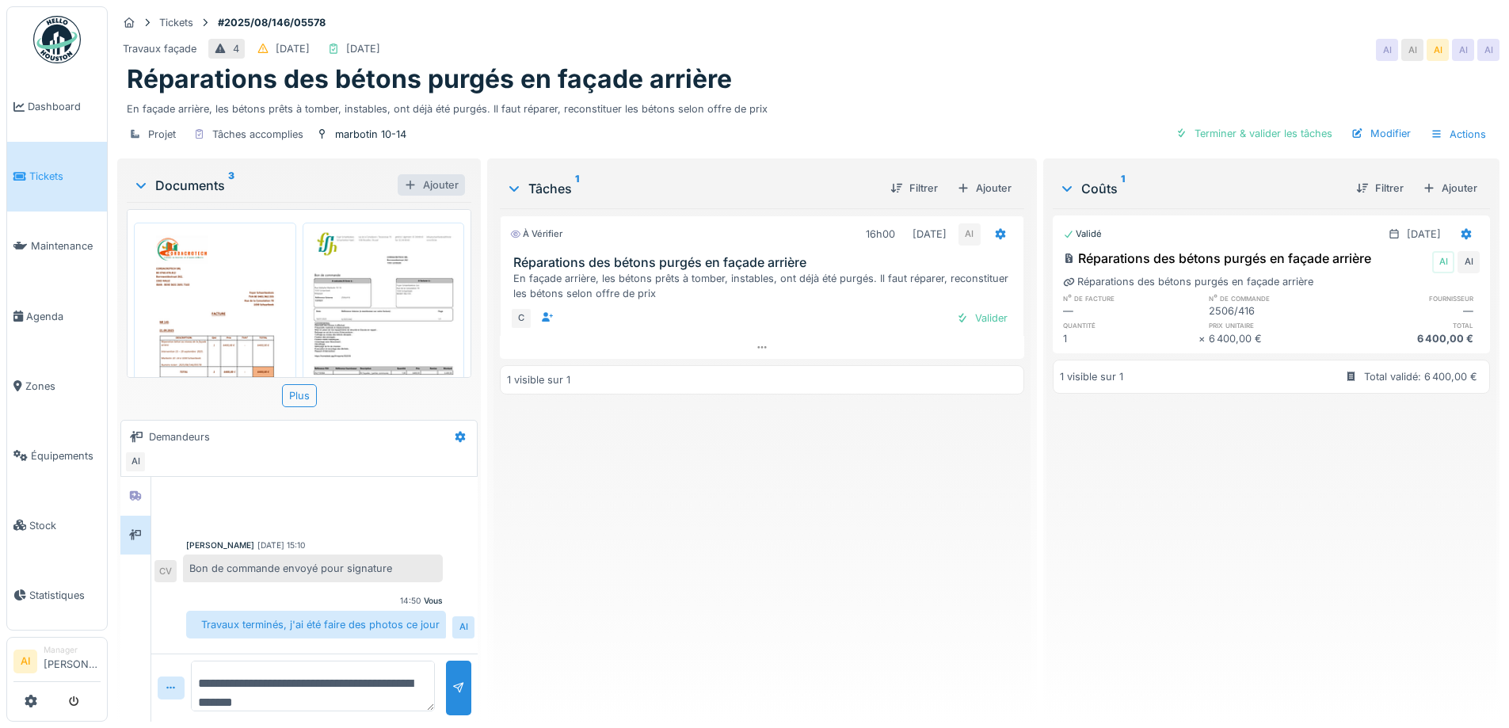
click at [419, 187] on div "Ajouter" at bounding box center [431, 184] width 67 height 21
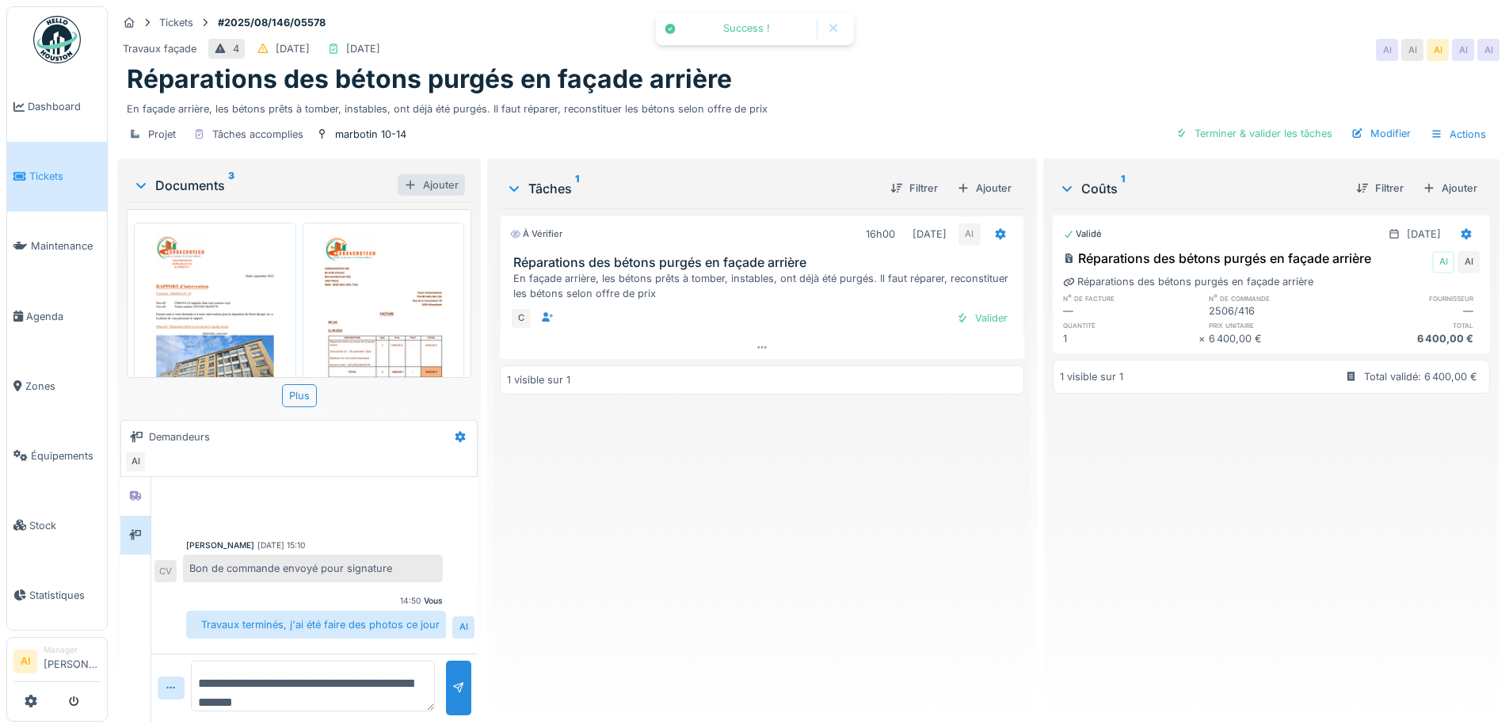
click at [425, 182] on div "Ajouter" at bounding box center [431, 184] width 67 height 21
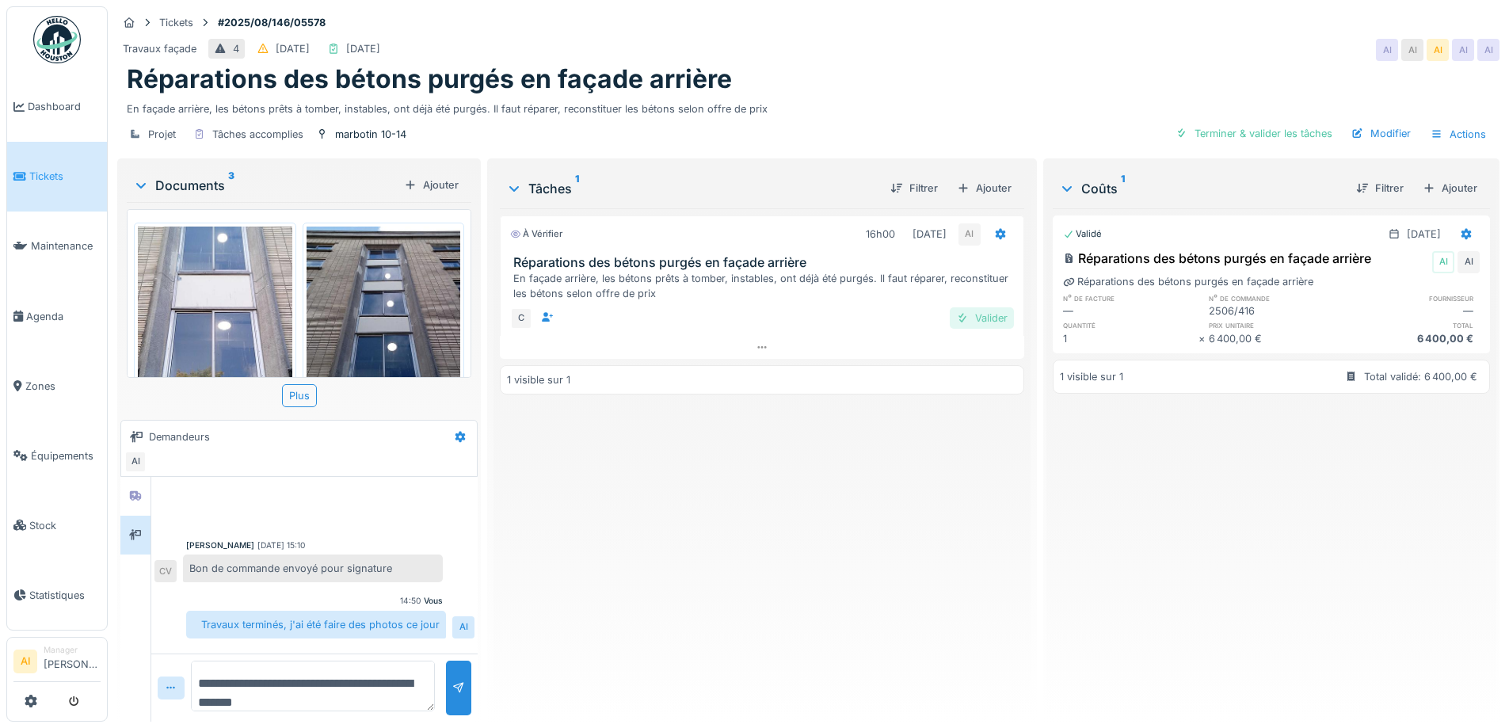
click at [983, 320] on div "Valider" at bounding box center [982, 317] width 64 height 21
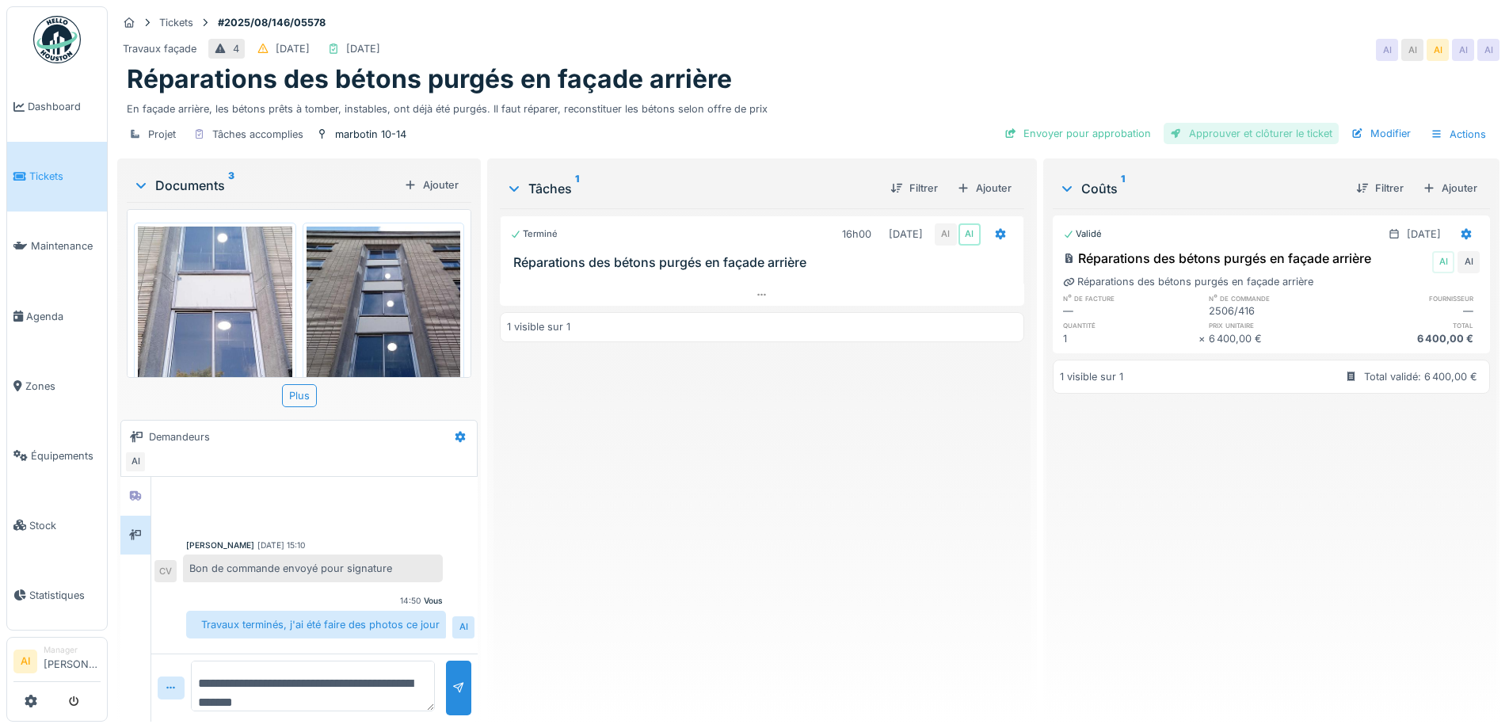
click at [1226, 132] on div "Approuver et clôturer le ticket" at bounding box center [1251, 133] width 175 height 21
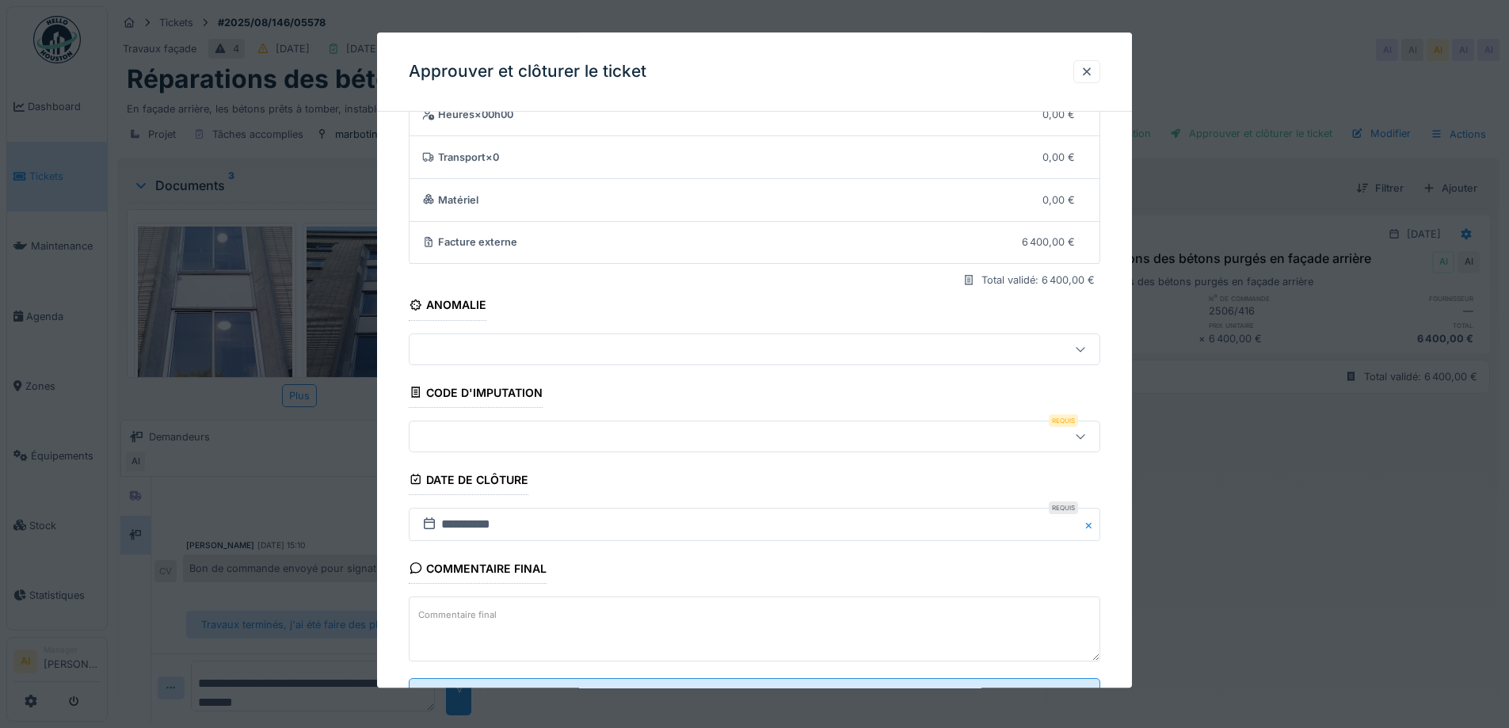
scroll to position [136, 0]
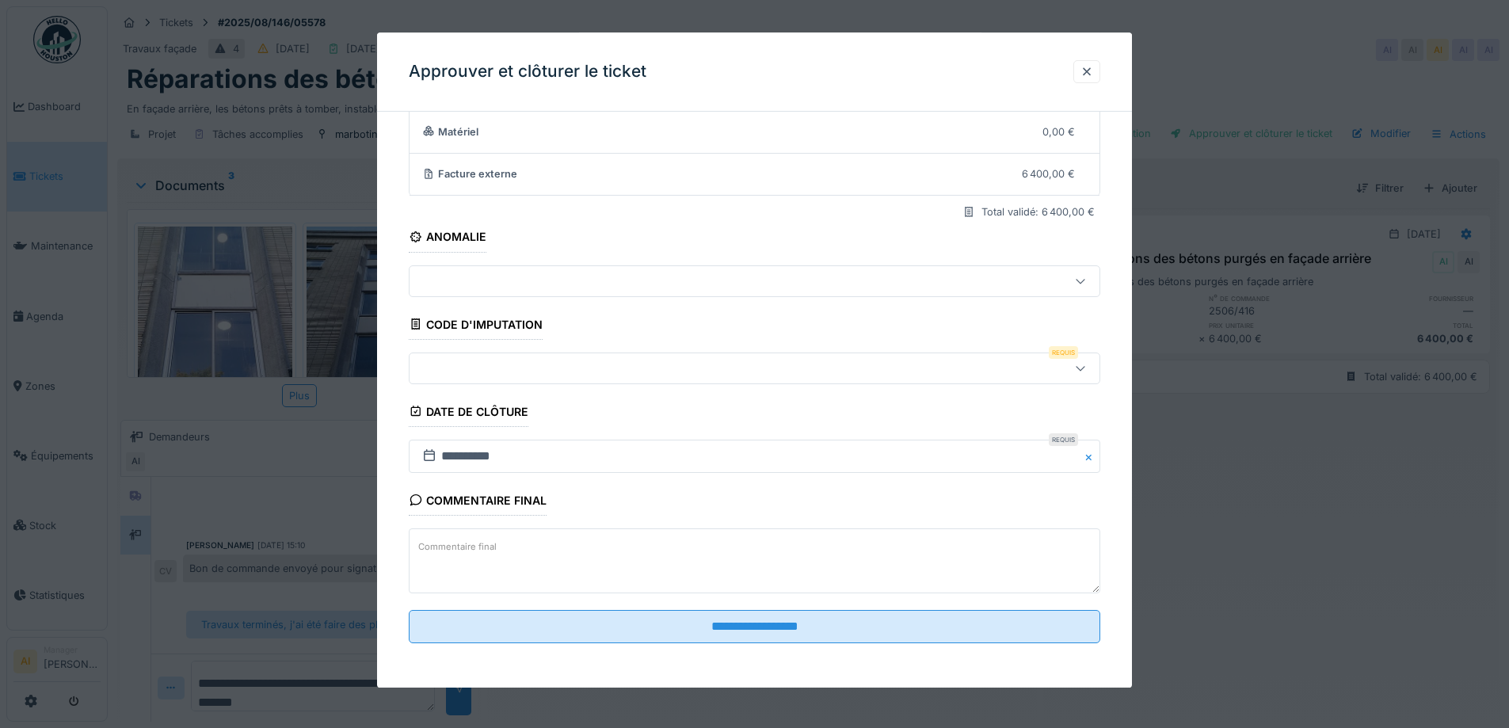
click at [482, 358] on div at bounding box center [755, 369] width 692 height 32
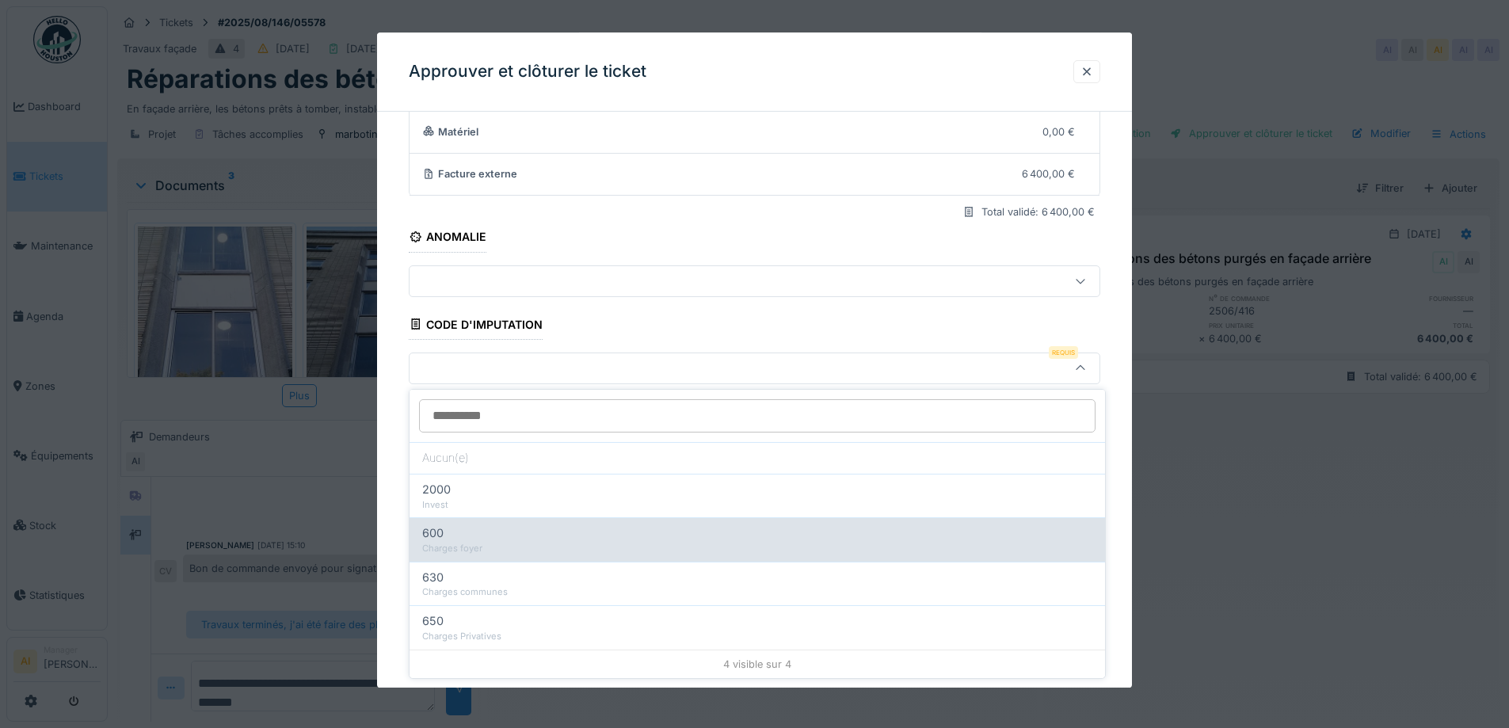
click at [463, 551] on div "Charges foyer" at bounding box center [757, 548] width 670 height 13
type input "***"
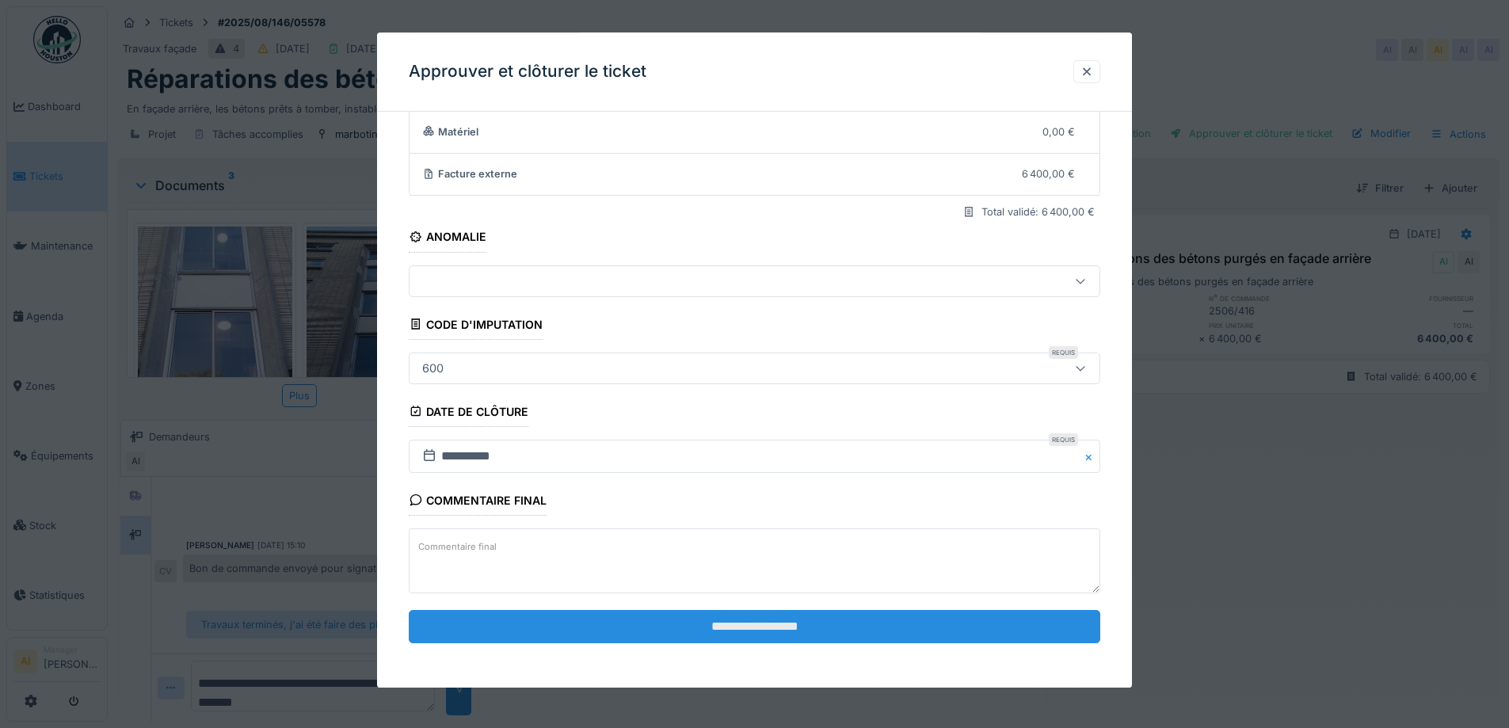
click at [692, 630] on input "**********" at bounding box center [755, 626] width 692 height 33
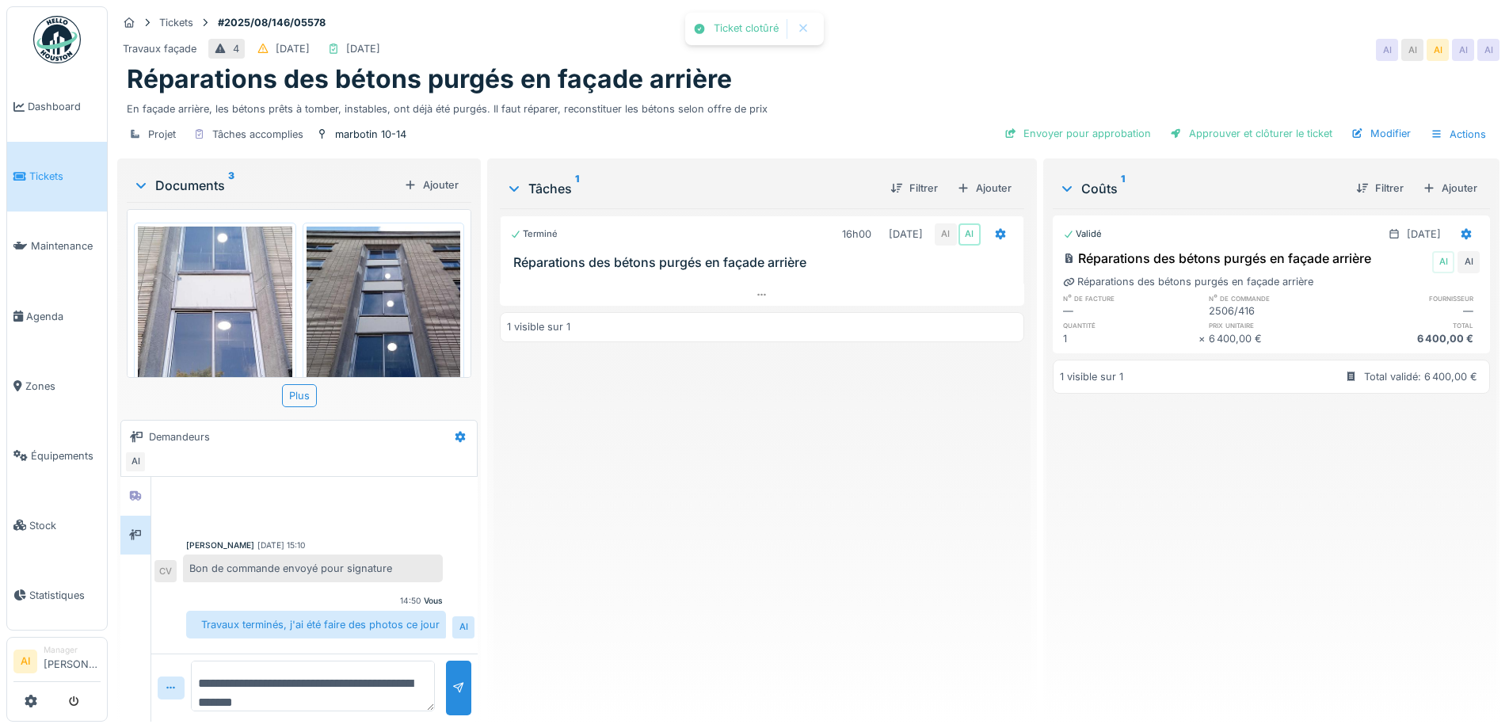
scroll to position [18, 0]
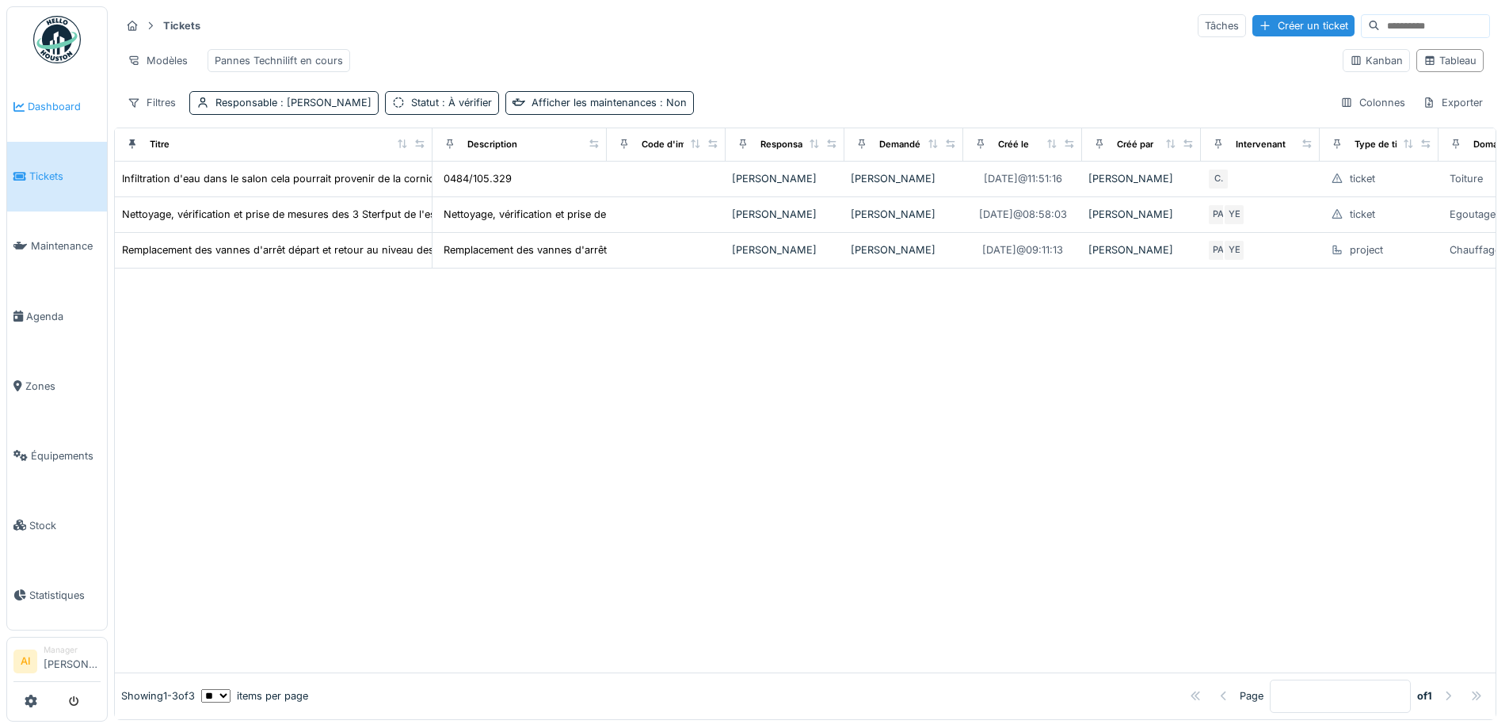
click at [50, 108] on span "Dashboard" at bounding box center [64, 106] width 73 height 15
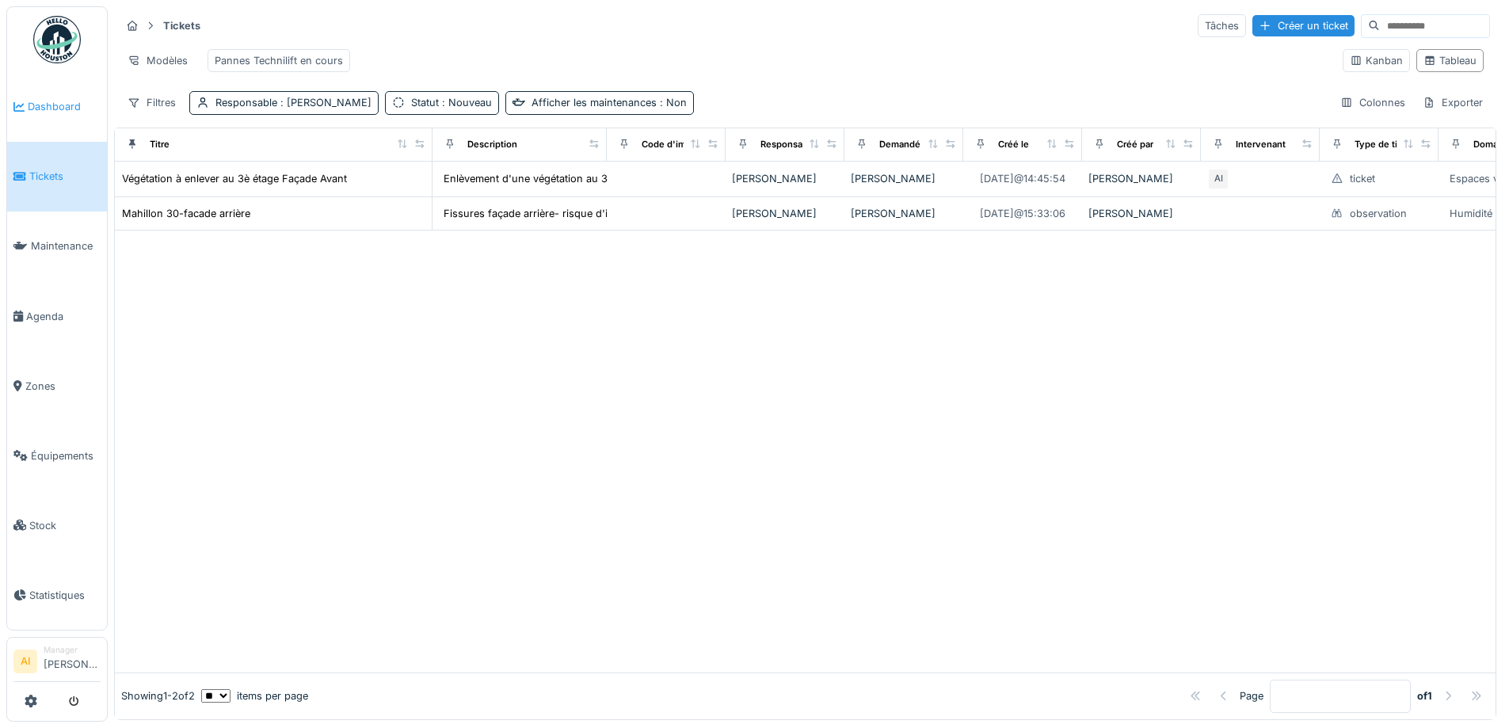
click at [52, 99] on span "Dashboard" at bounding box center [64, 106] width 73 height 15
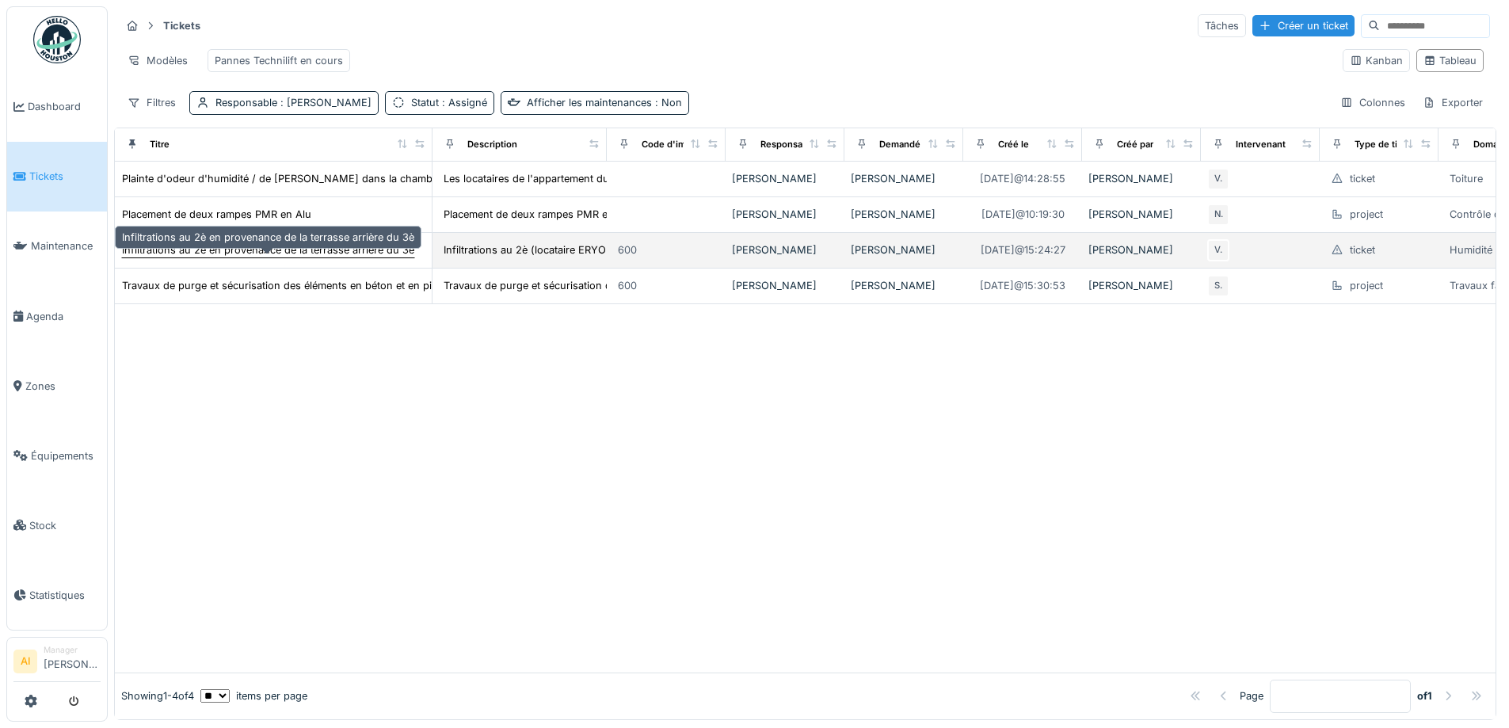
click at [235, 257] on div "Infiltrations au 2è en provenance de la terrasse arrière du 3è" at bounding box center [268, 249] width 292 height 15
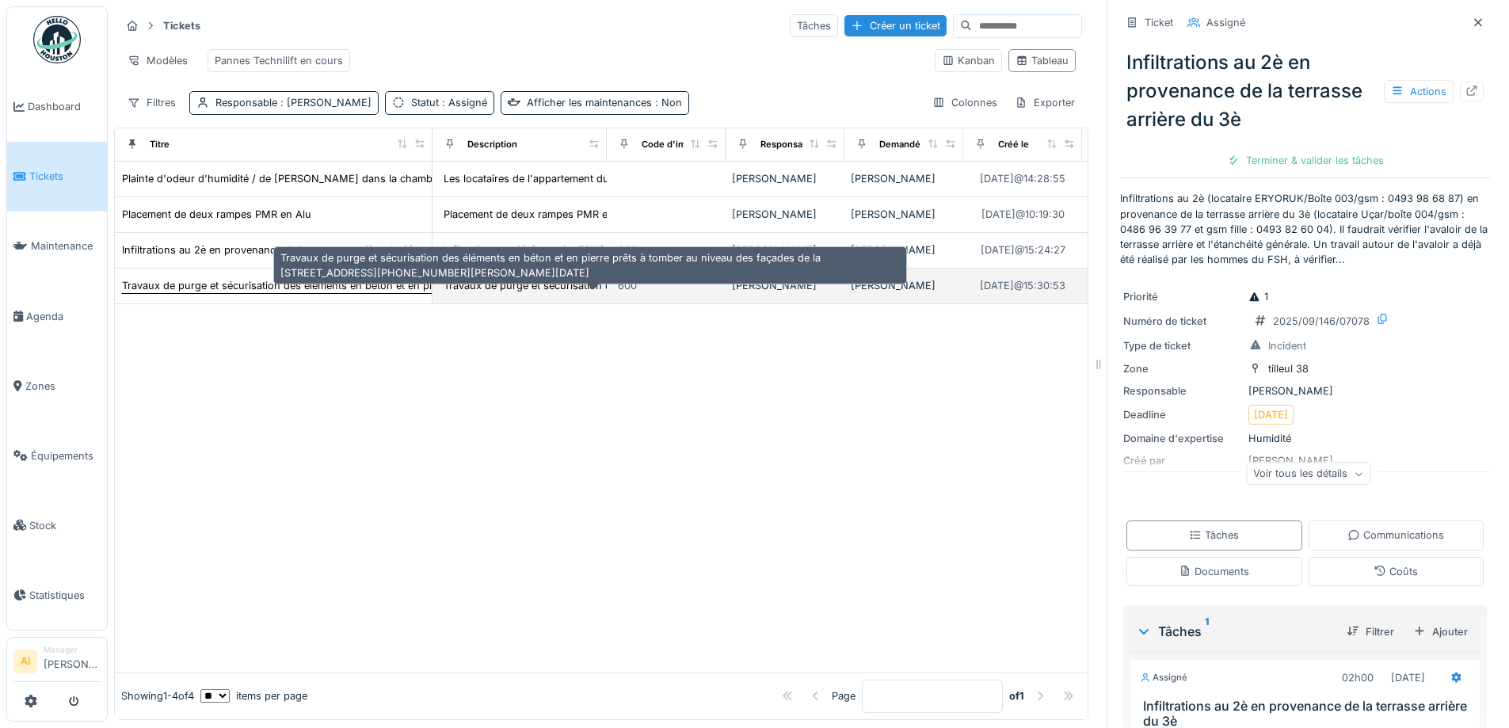
click at [202, 293] on div "Travaux de purge et sécurisation des éléments en béton et en pierre prêts à tom…" at bounding box center [548, 285] width 852 height 15
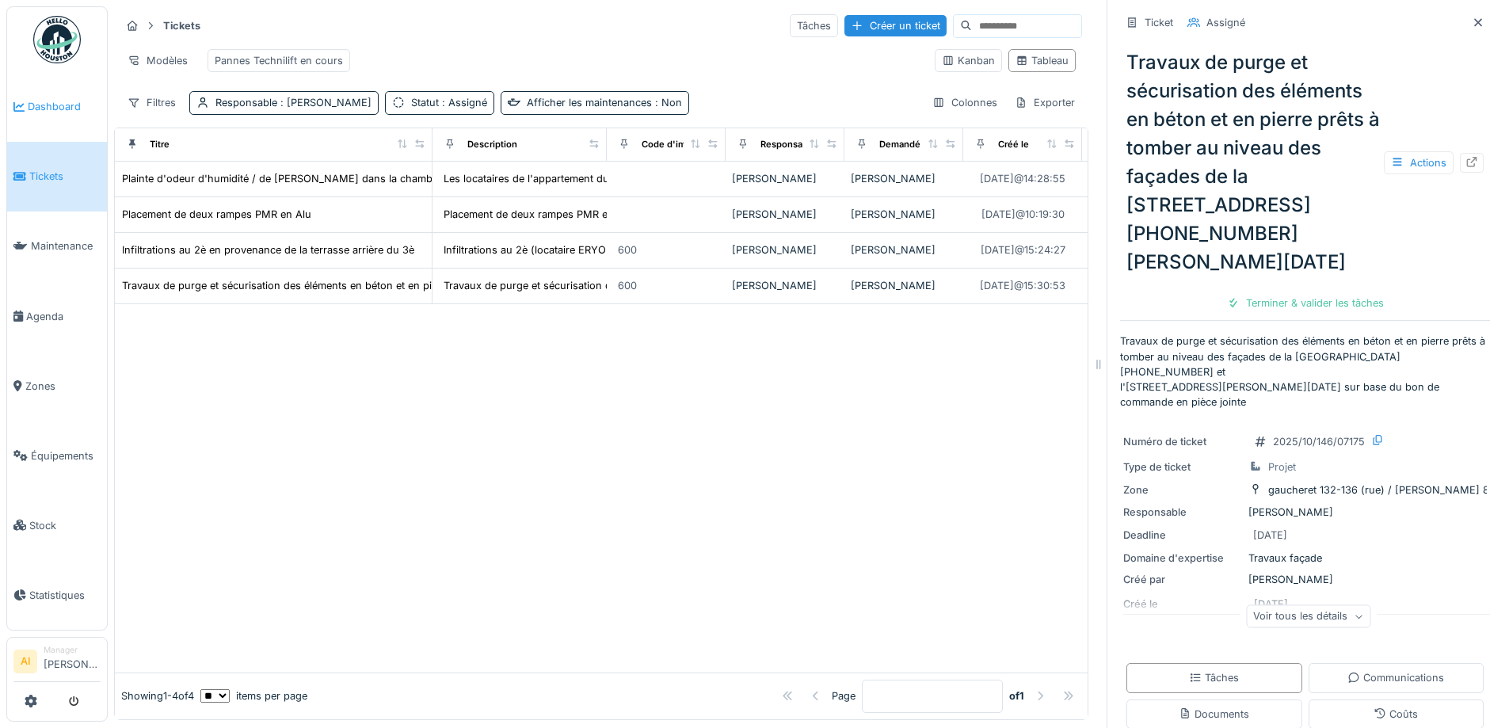
click at [54, 112] on span "Dashboard" at bounding box center [64, 106] width 73 height 15
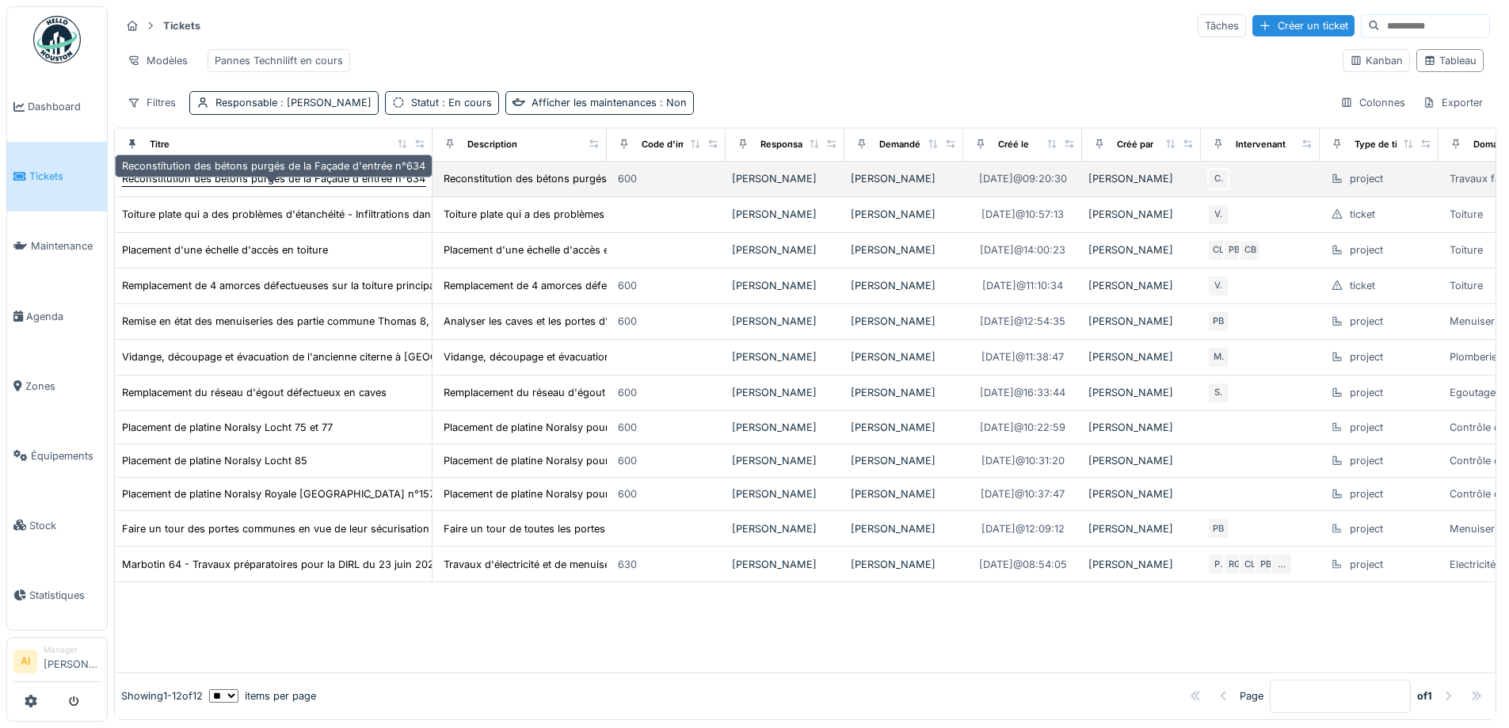
click at [252, 186] on div "Reconstitution des bétons purgés de la Façade d'entrée n°634" at bounding box center [273, 178] width 303 height 15
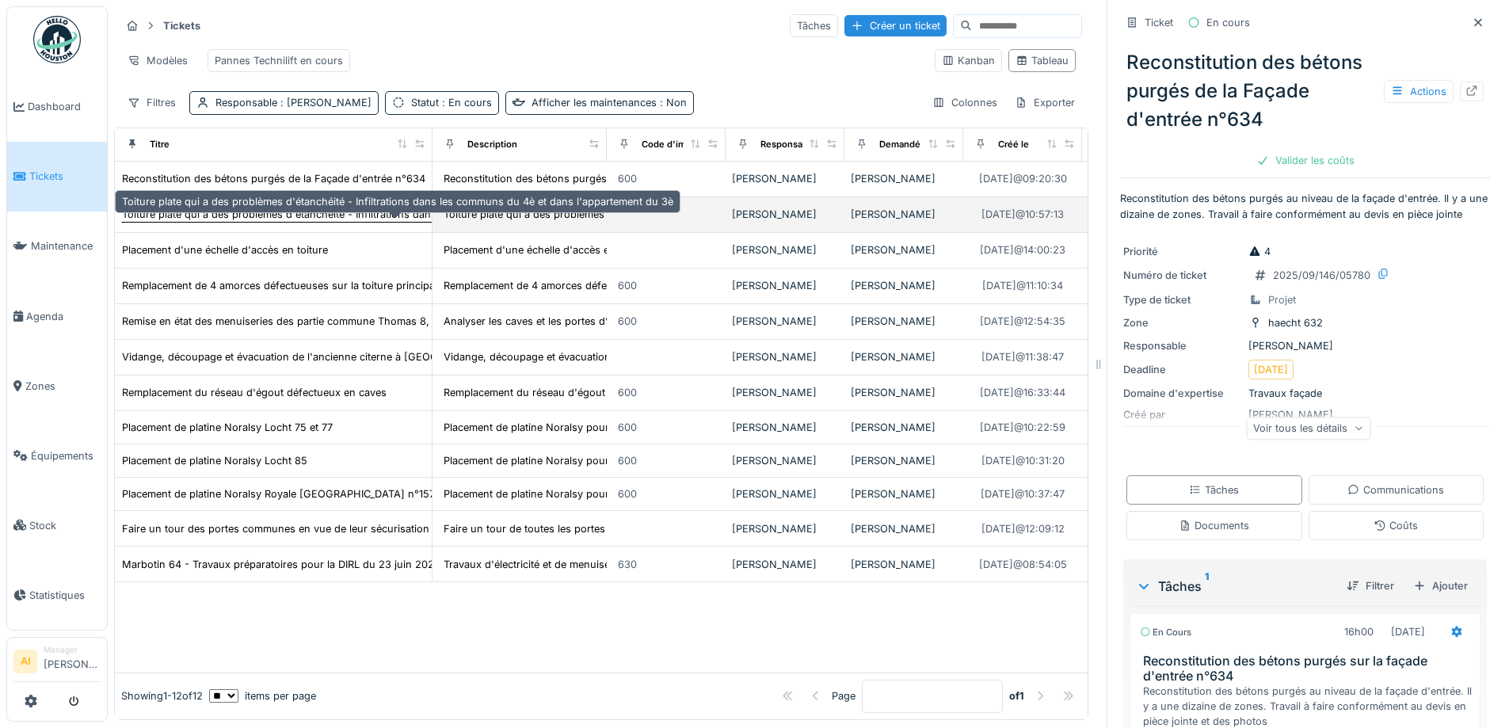
click at [265, 222] on div "Toiture plate qui a des problèmes d'étanchéité - Infiltrations dans les communs…" at bounding box center [397, 214] width 551 height 15
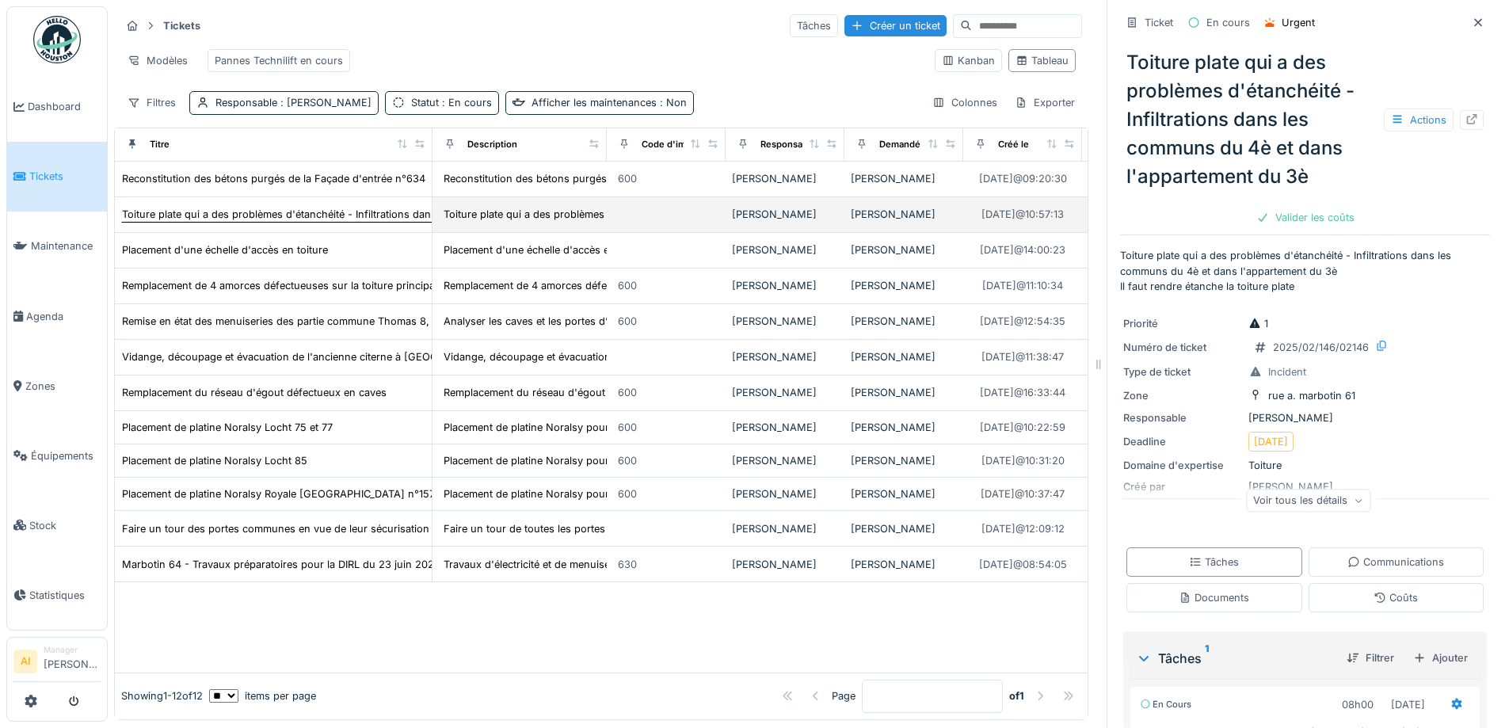
click at [156, 219] on div "Toiture plate qui a des problèmes d'étanchéité - Infiltrations dans les communs…" at bounding box center [397, 214] width 551 height 15
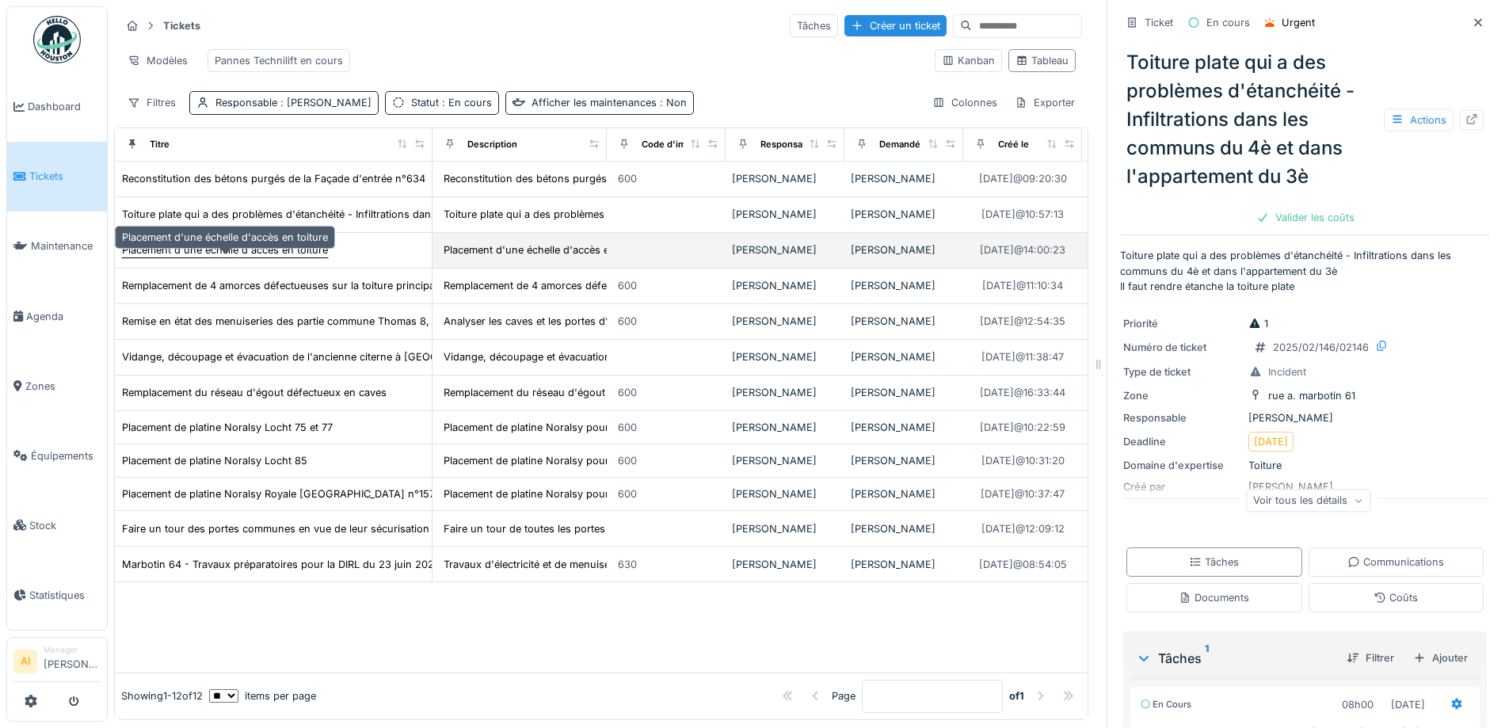
click at [162, 257] on div "Placement d'une échelle d'accès en toiture" at bounding box center [225, 249] width 206 height 15
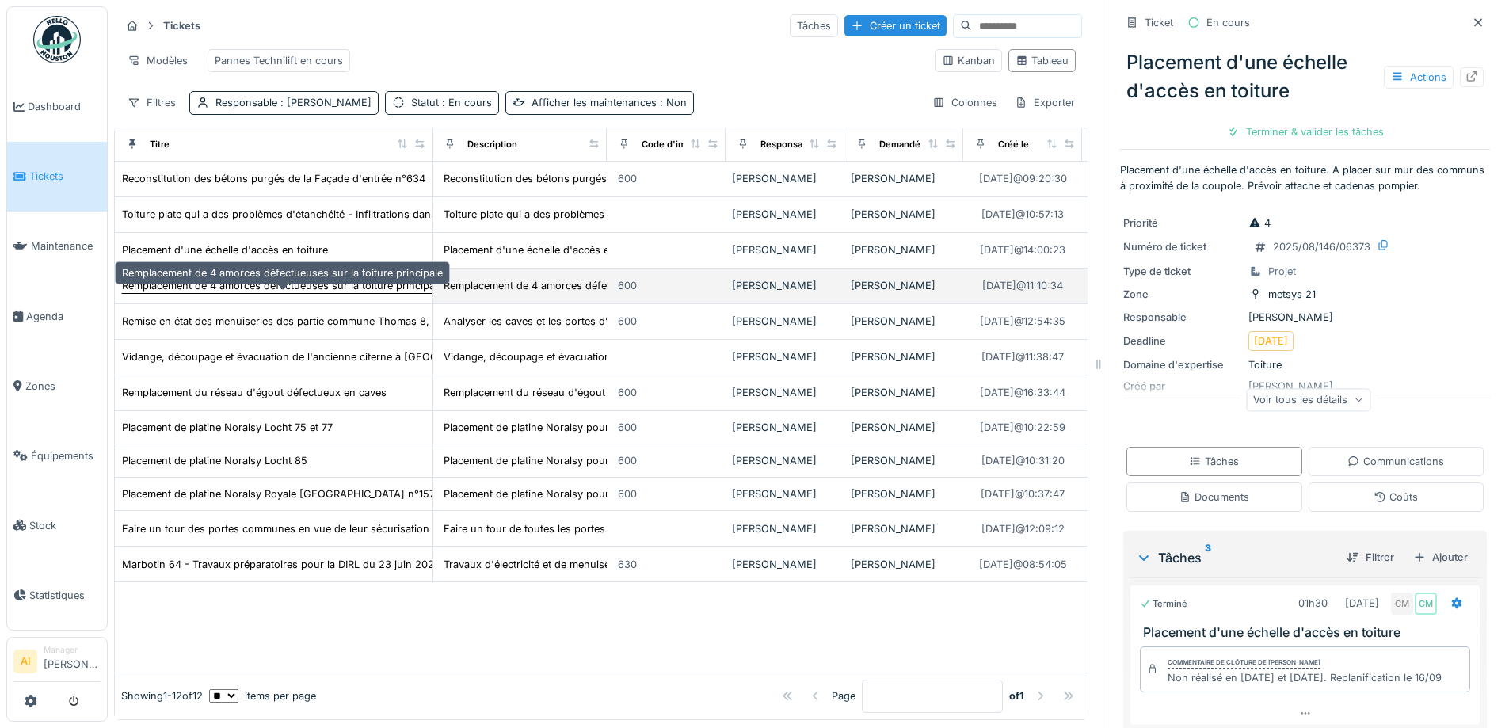
click at [174, 293] on div "Remplacement de 4 amorces défectueuses sur la toiture principale" at bounding box center [282, 285] width 321 height 15
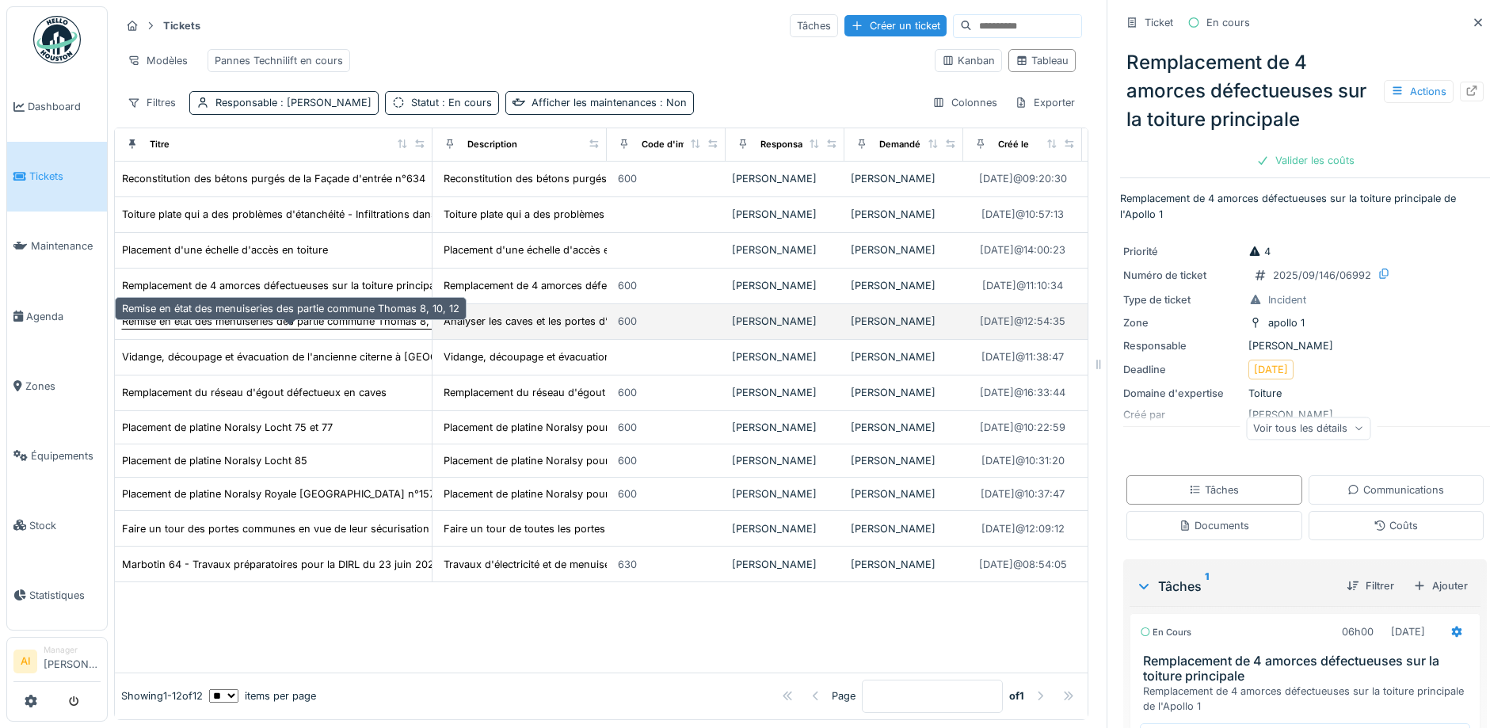
click at [174, 329] on div "Remise en état des menuiseries des partie commune Thomas 8, 10, 12" at bounding box center [291, 321] width 338 height 15
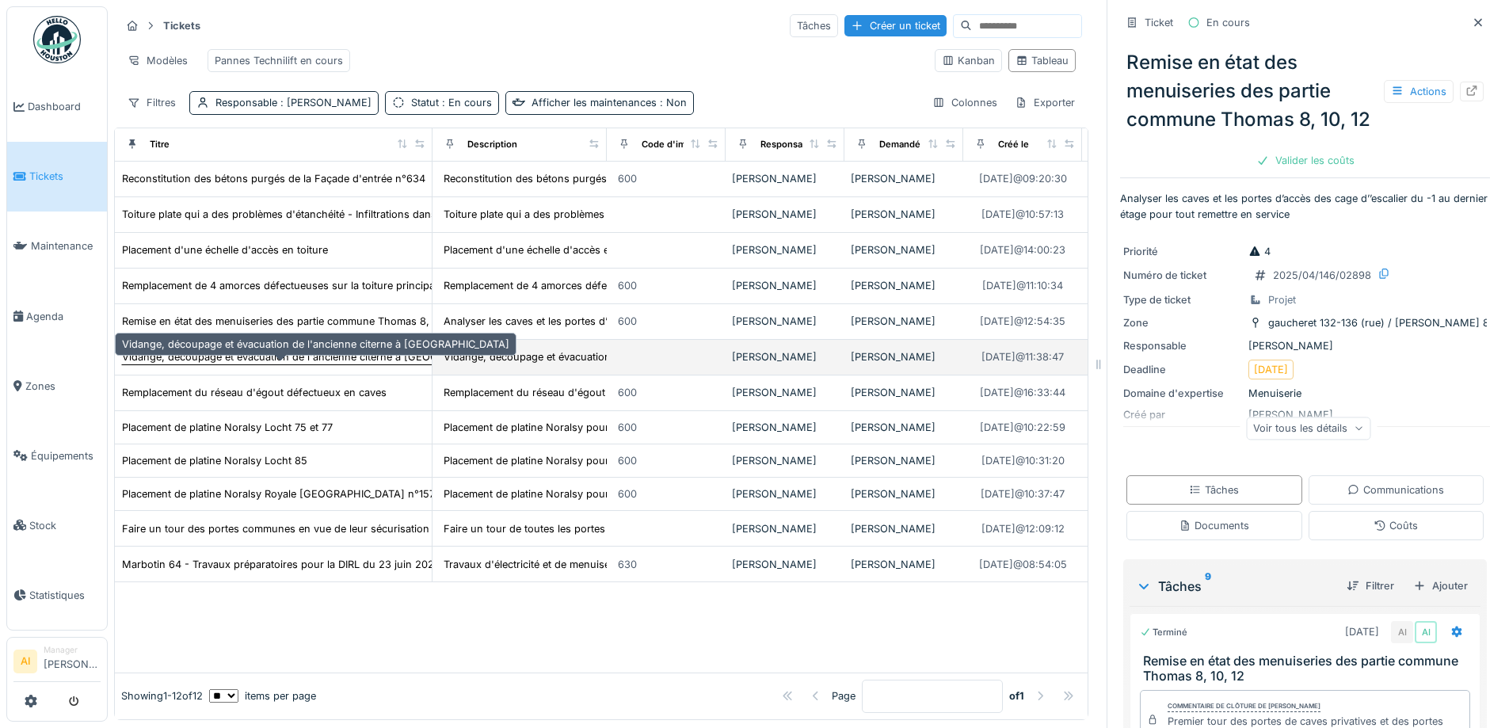
click at [188, 364] on div "Vidange, découpage et évacuation de l'ancienne citerne à [GEOGRAPHIC_DATA]" at bounding box center [315, 356] width 387 height 15
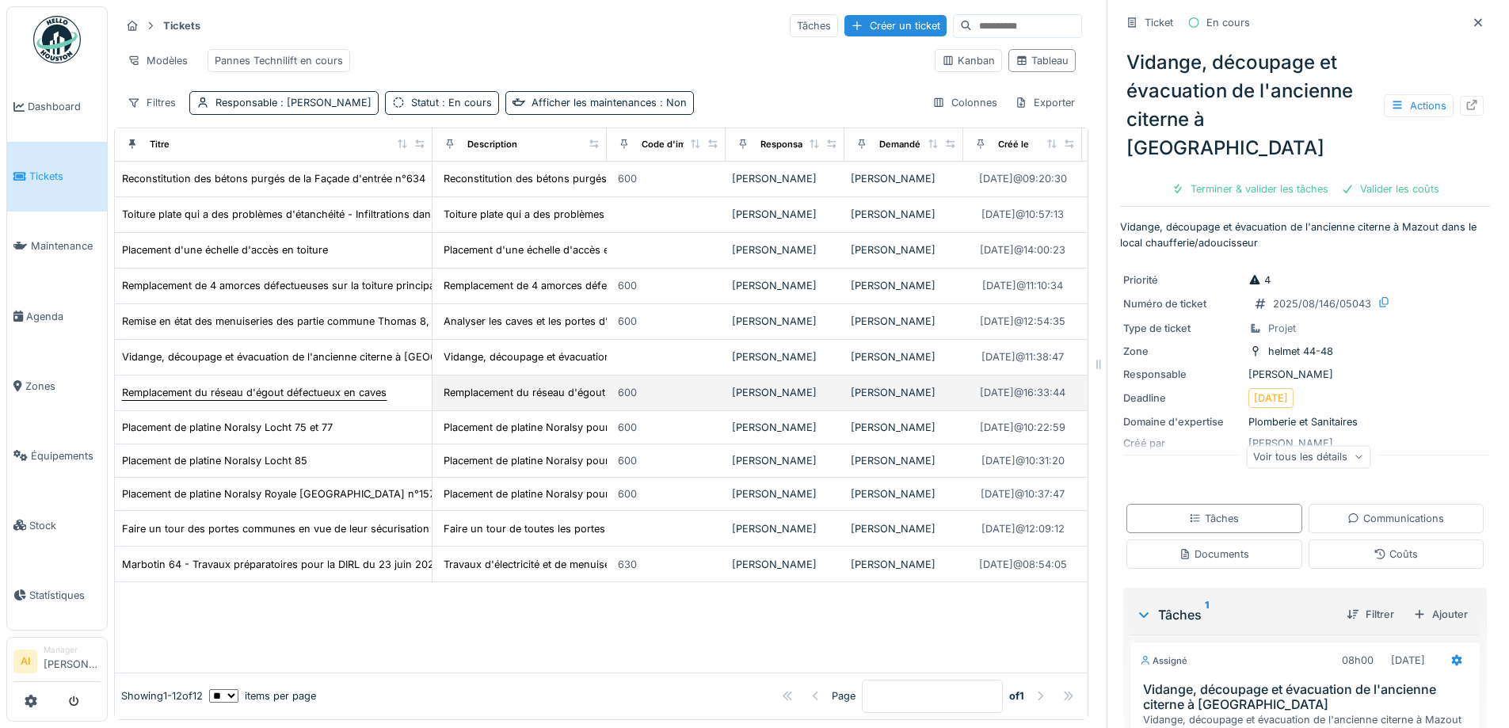
click at [185, 397] on div "Remplacement du réseau d'égout défectueux en caves" at bounding box center [254, 392] width 265 height 15
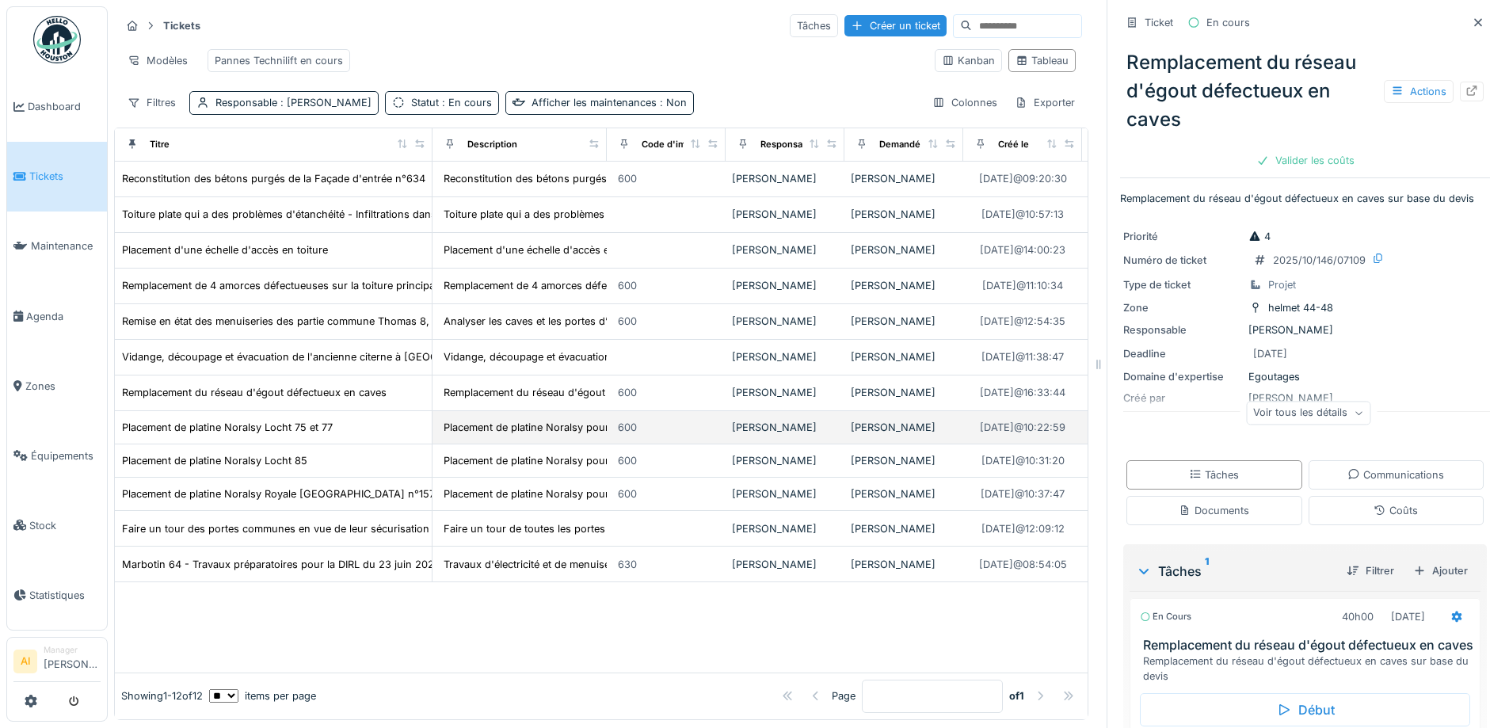
click at [168, 444] on td "Placement de platine Noralsy Locht 75 et 77" at bounding box center [274, 427] width 318 height 33
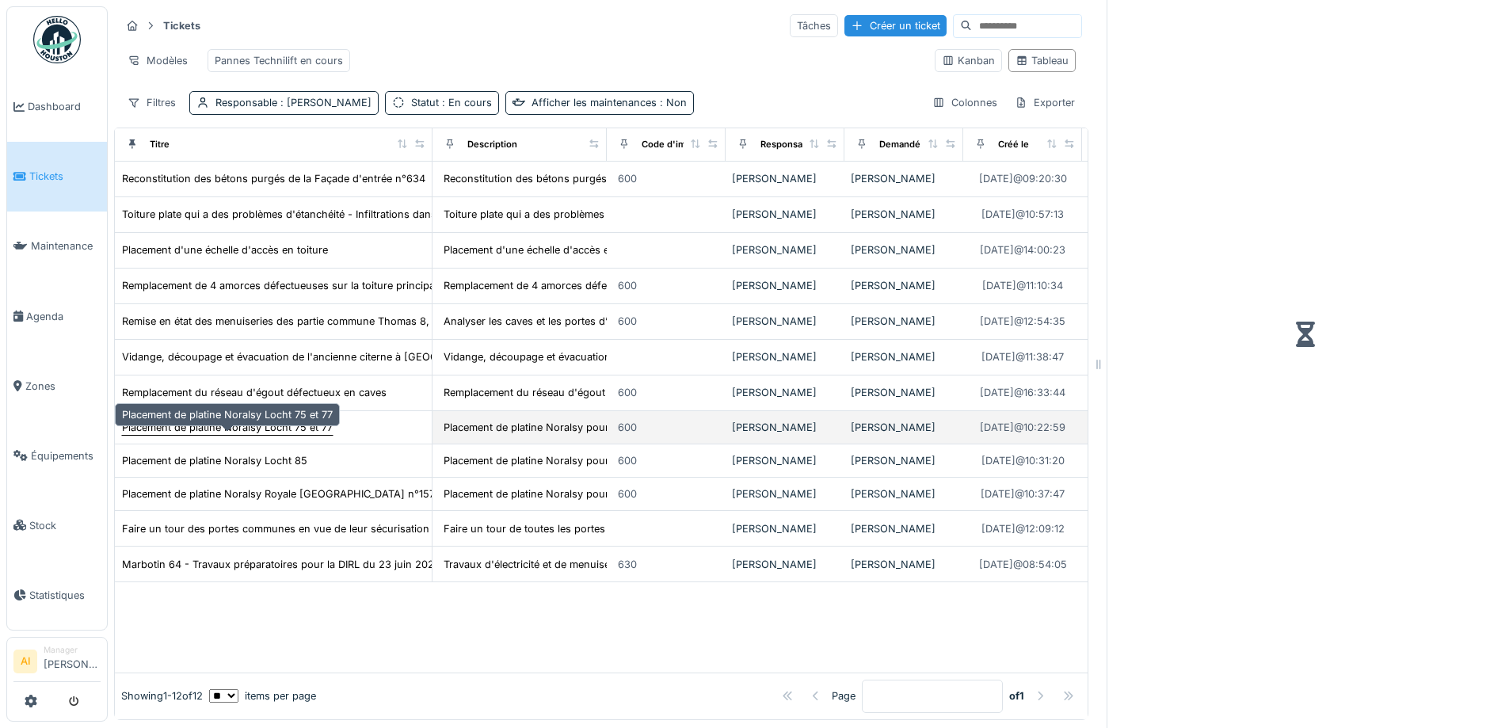
click at [164, 435] on div "Placement de platine Noralsy Locht 75 et 77" at bounding box center [227, 427] width 211 height 15
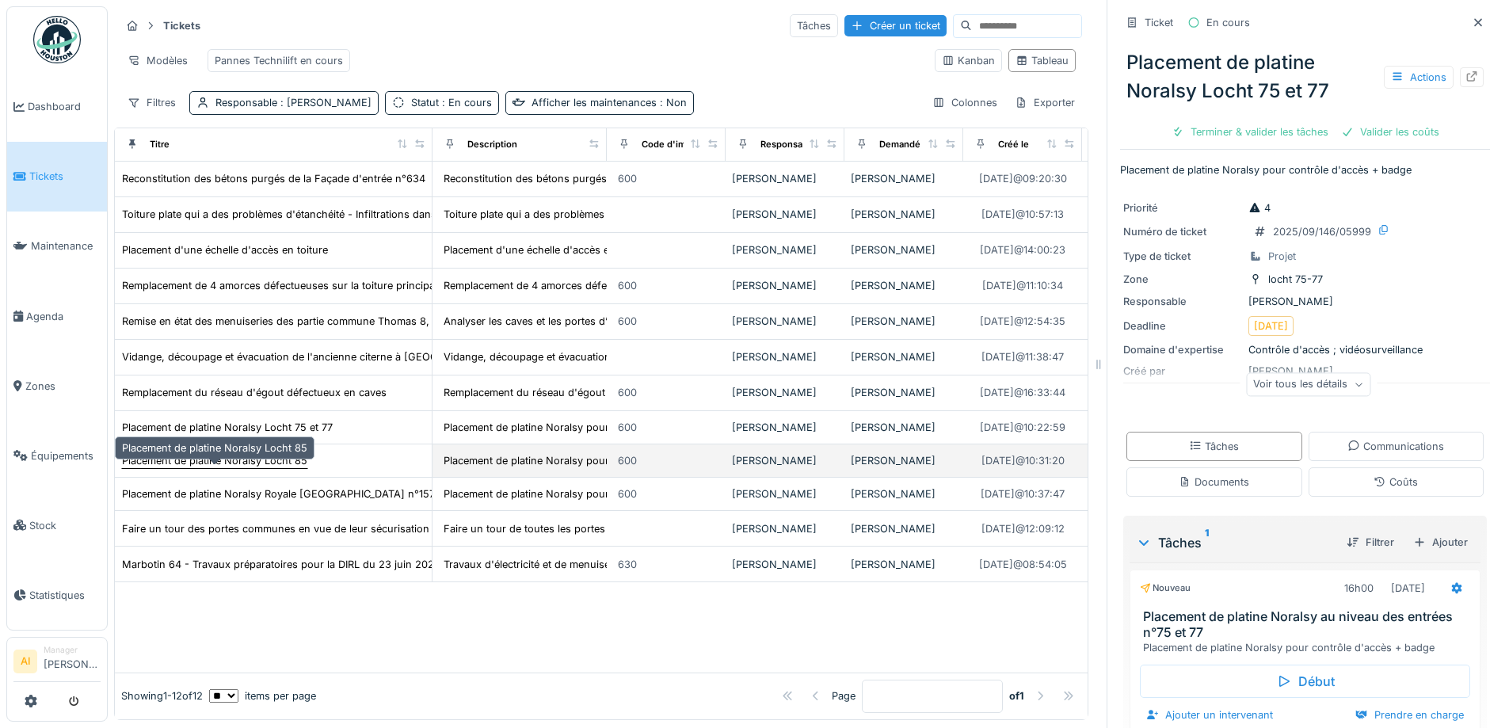
click at [170, 468] on div "Placement de platine Noralsy Locht 85" at bounding box center [214, 460] width 185 height 15
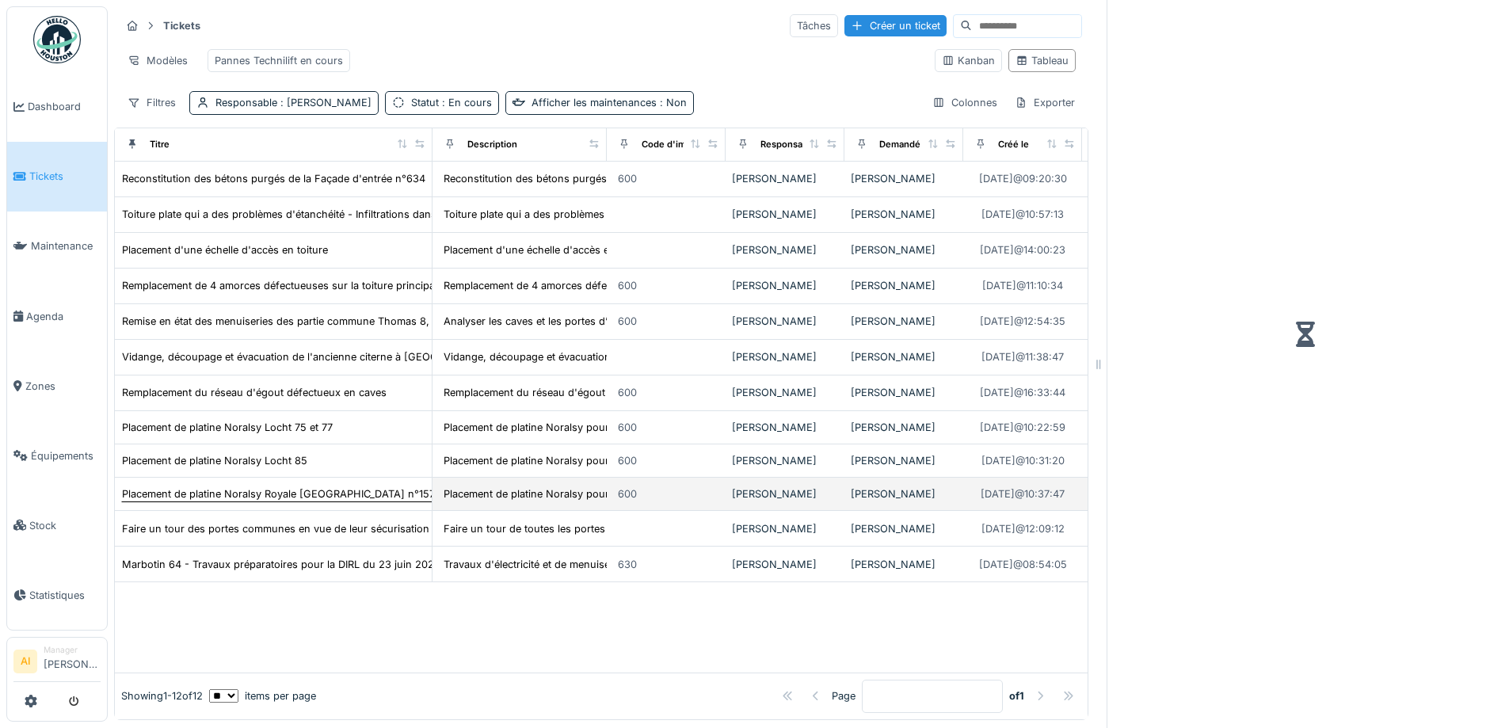
click at [173, 502] on div "Placement de platine Noralsy Royale [GEOGRAPHIC_DATA] n°157-159 et n°161" at bounding box center [309, 493] width 375 height 15
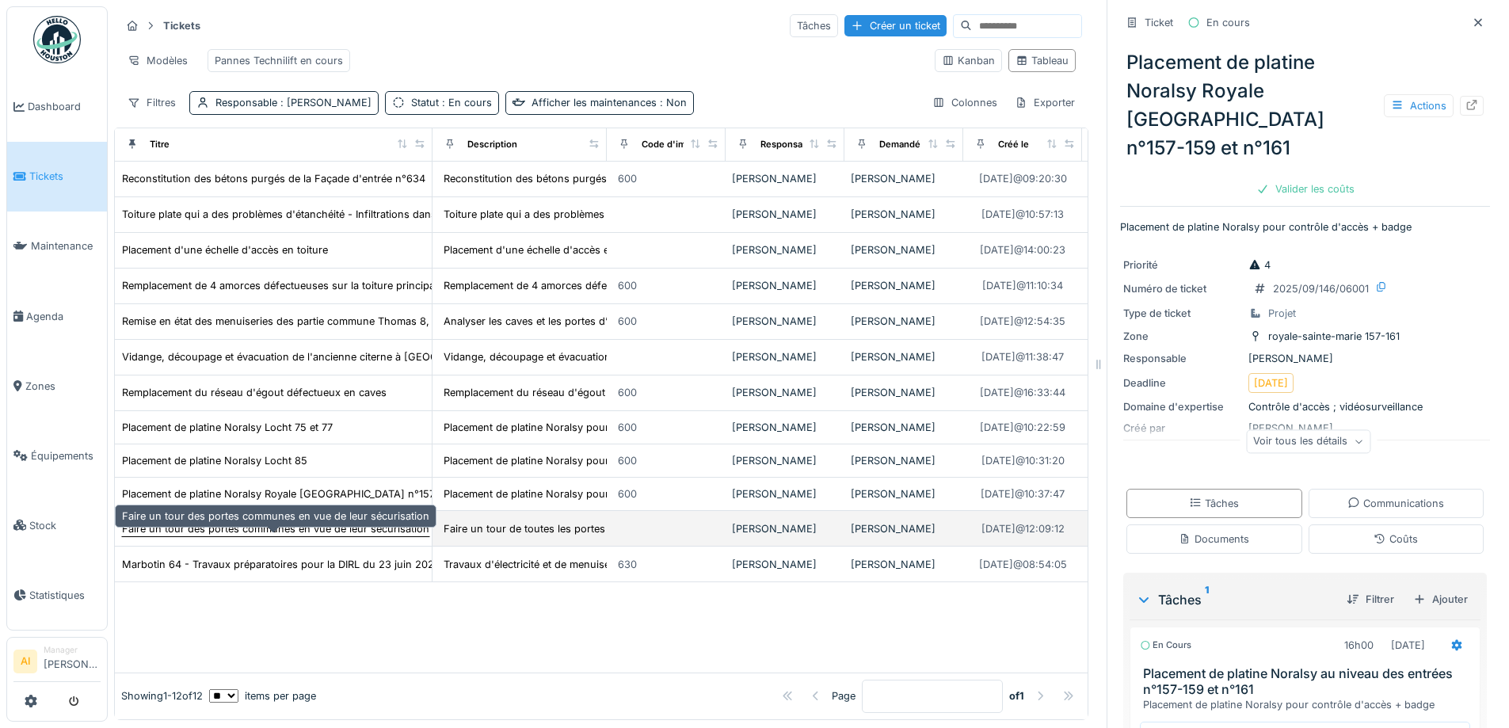
click at [173, 536] on div "Faire un tour des portes communes en vue de leur sécurisation" at bounding box center [275, 528] width 307 height 15
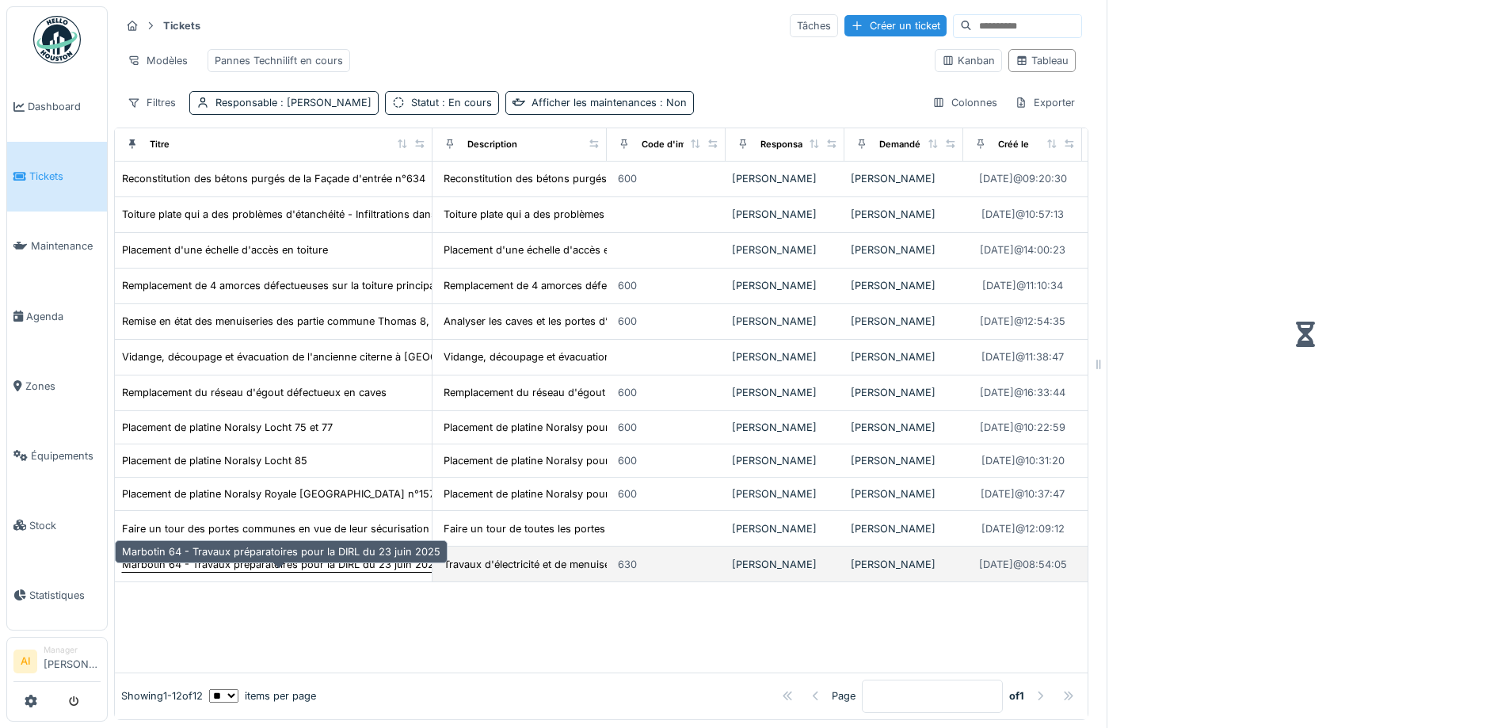
click at [178, 572] on div "Marbotin 64 - Travaux préparatoires pour la DIRL du 23 juin 2025" at bounding box center [281, 564] width 318 height 15
